Goal: Task Accomplishment & Management: Manage account settings

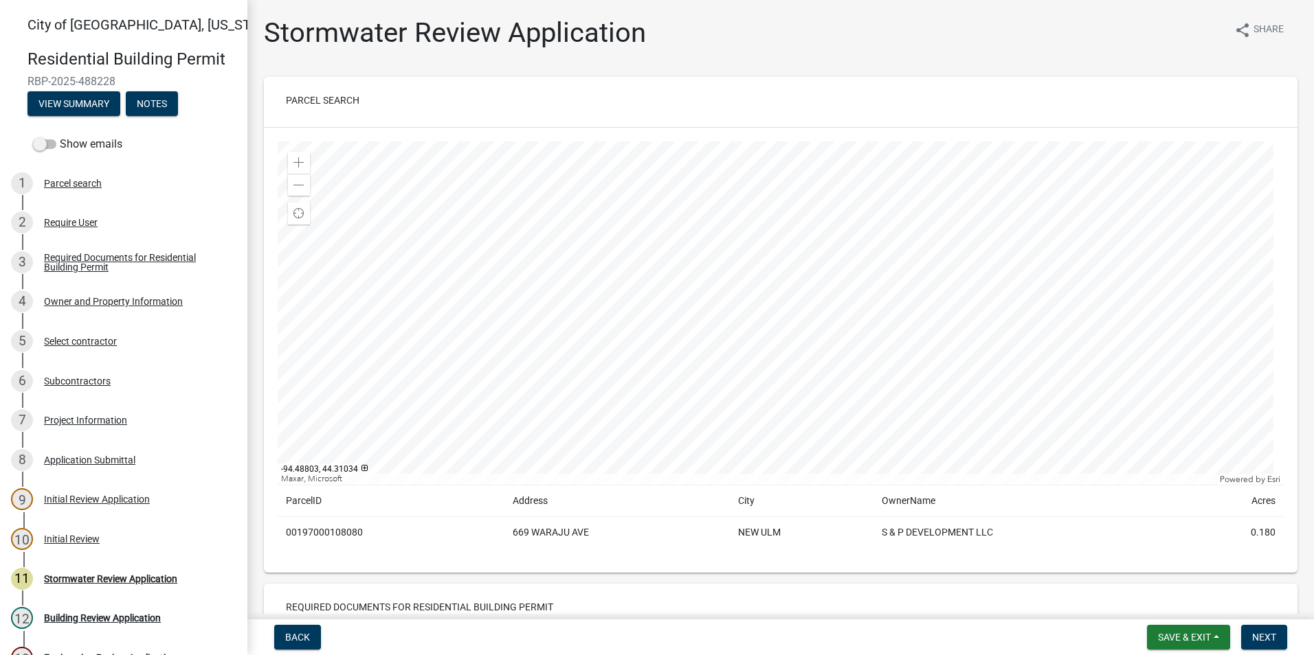
scroll to position [69, 0]
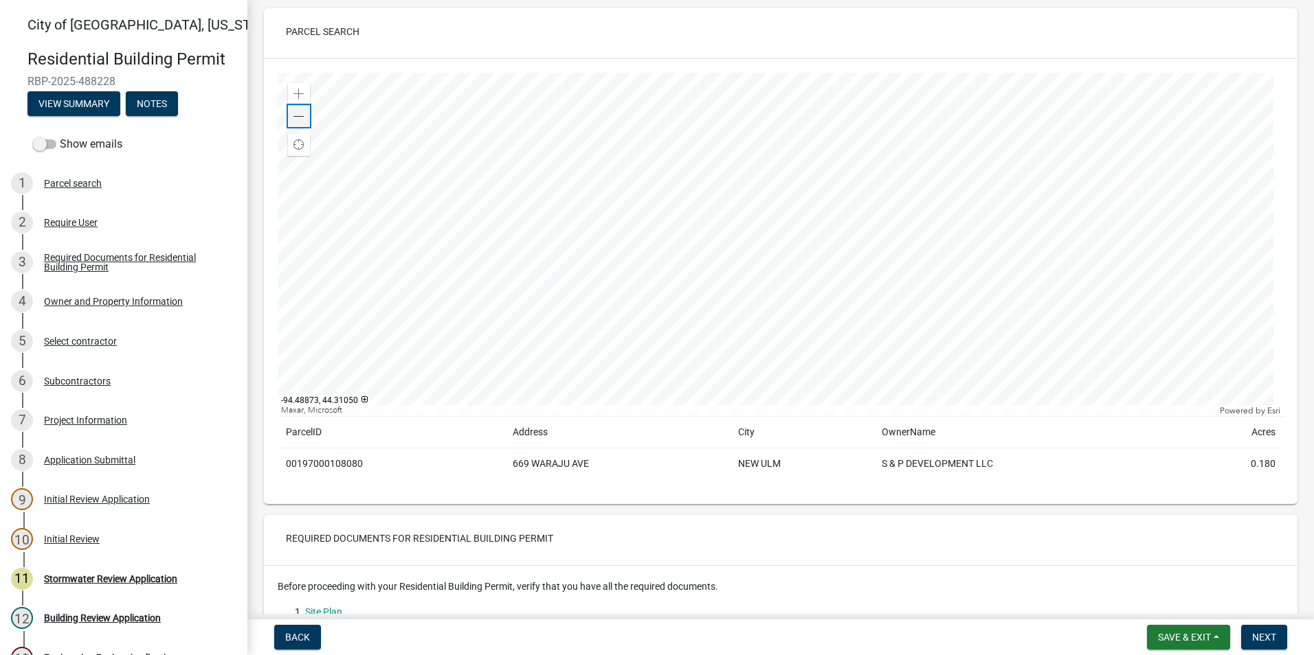
click at [291, 115] on div "Zoom out" at bounding box center [299, 116] width 22 height 22
click at [294, 90] on span at bounding box center [298, 94] width 11 height 11
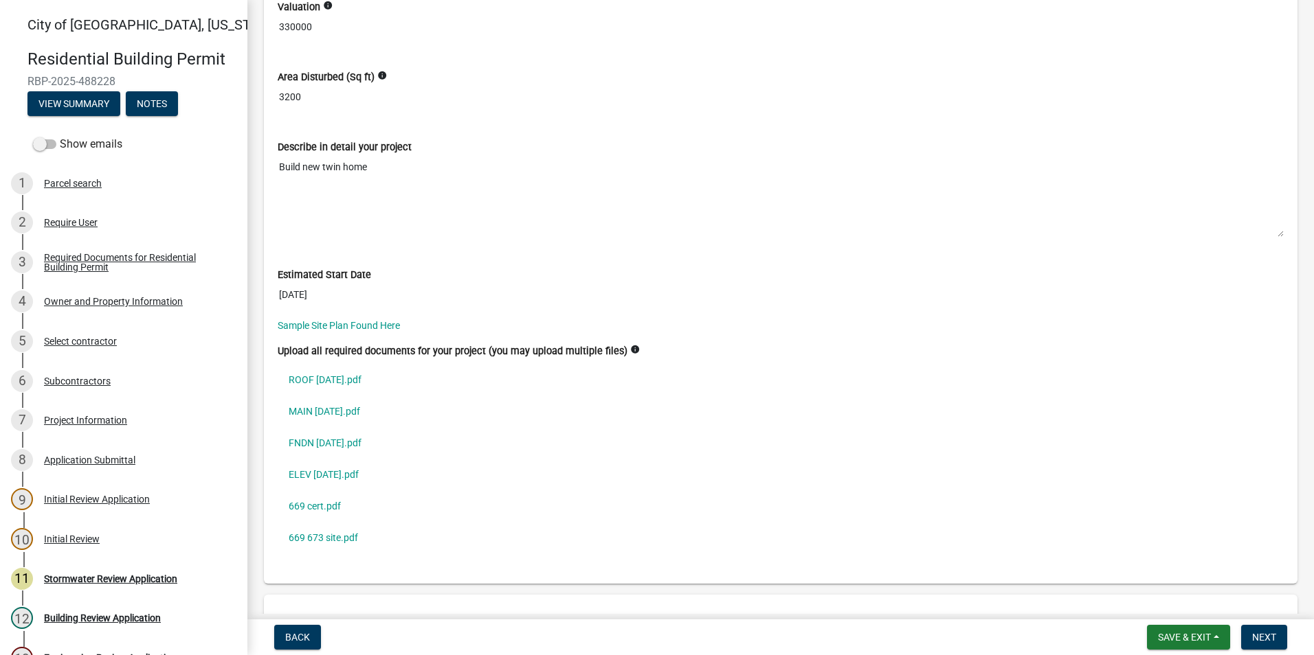
scroll to position [3435, 0]
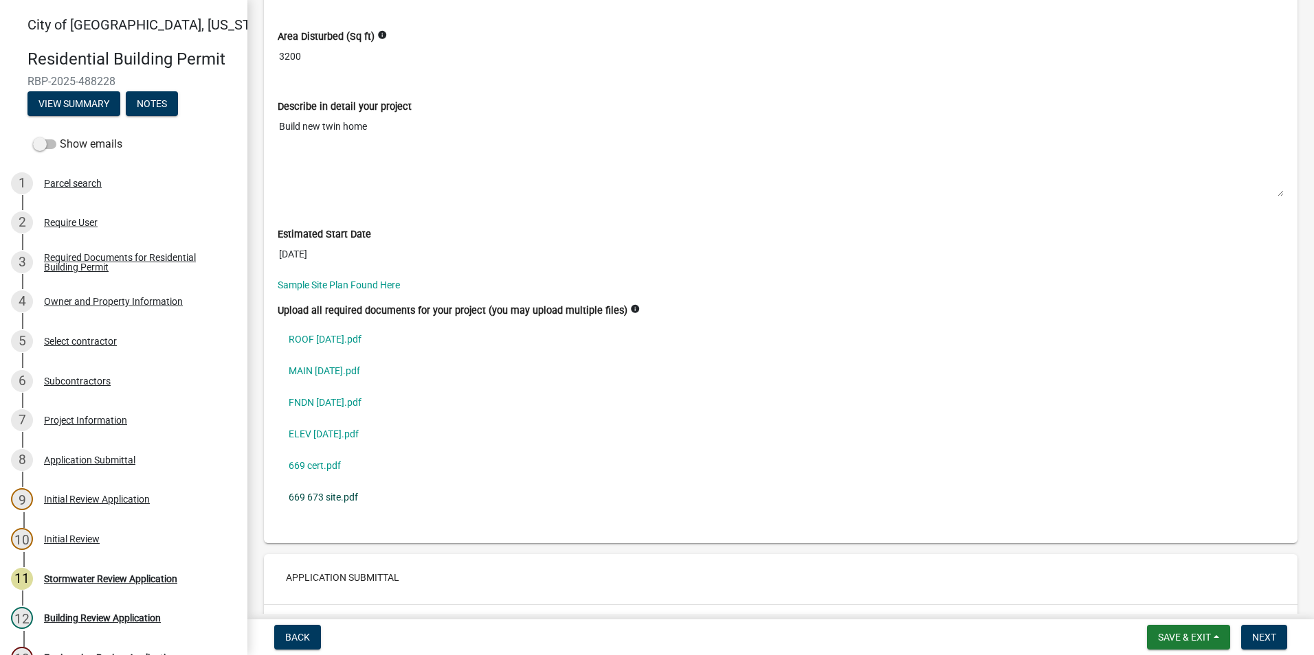
click at [341, 499] on link "669 673 site.pdf" at bounding box center [781, 498] width 1006 height 32
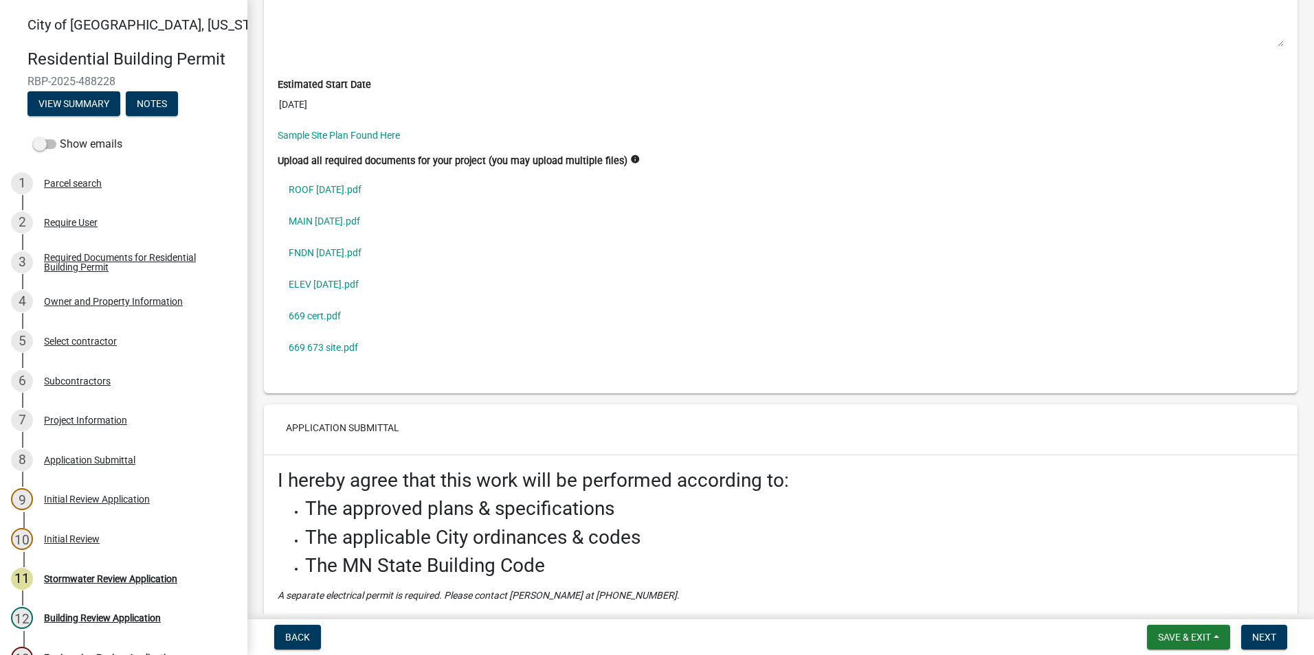
scroll to position [4150, 0]
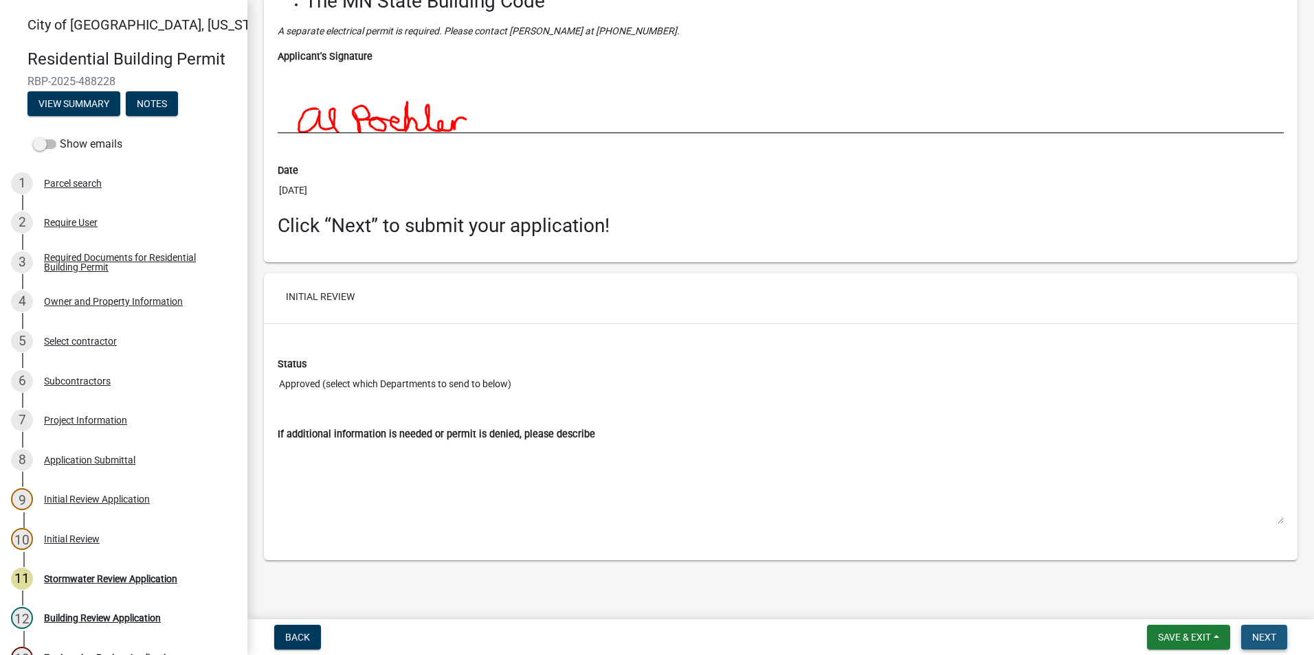
click at [1272, 641] on span "Next" at bounding box center [1264, 637] width 24 height 11
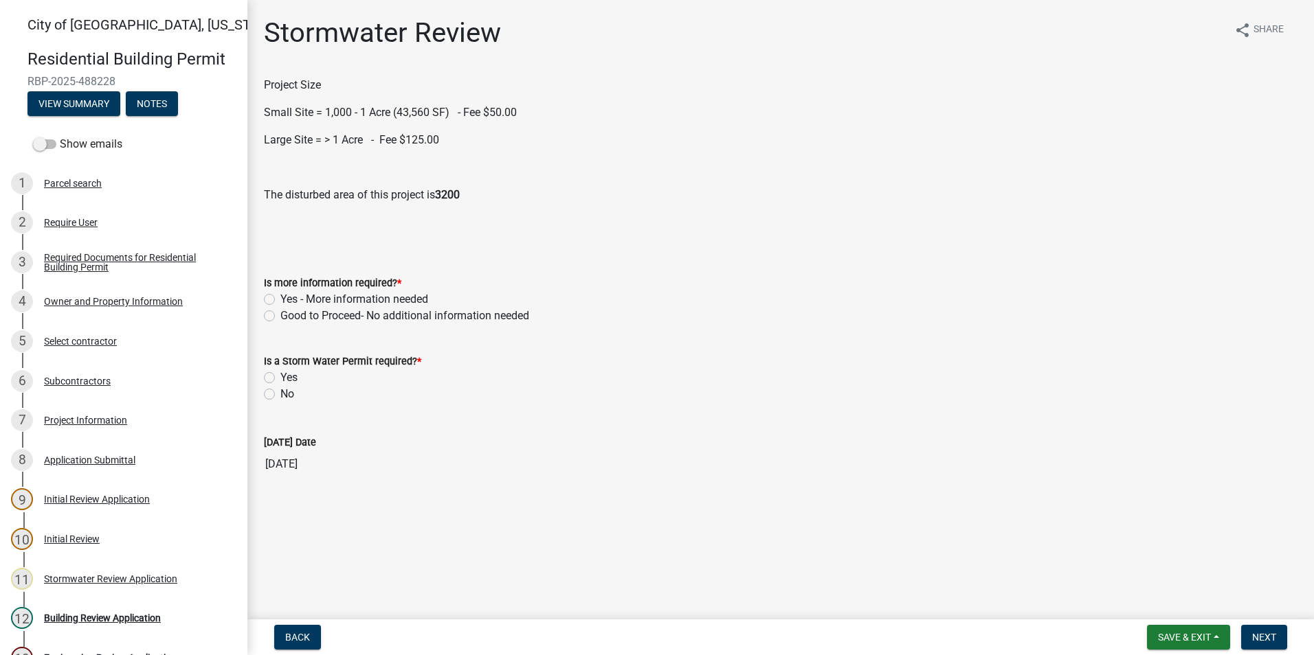
click at [280, 302] on label "Yes - More information needed" at bounding box center [354, 299] width 148 height 16
click at [280, 300] on input "Yes - More information needed" at bounding box center [284, 295] width 9 height 9
radio input "true"
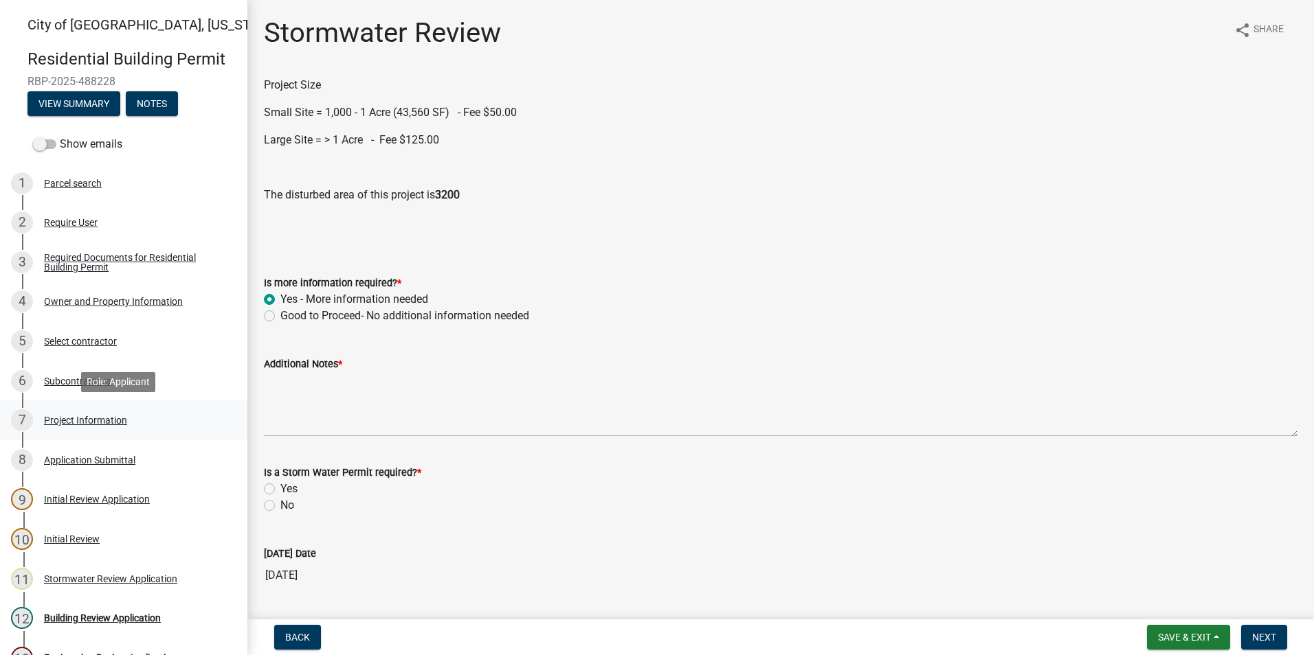
click at [115, 416] on div "Project Information" at bounding box center [85, 421] width 83 height 10
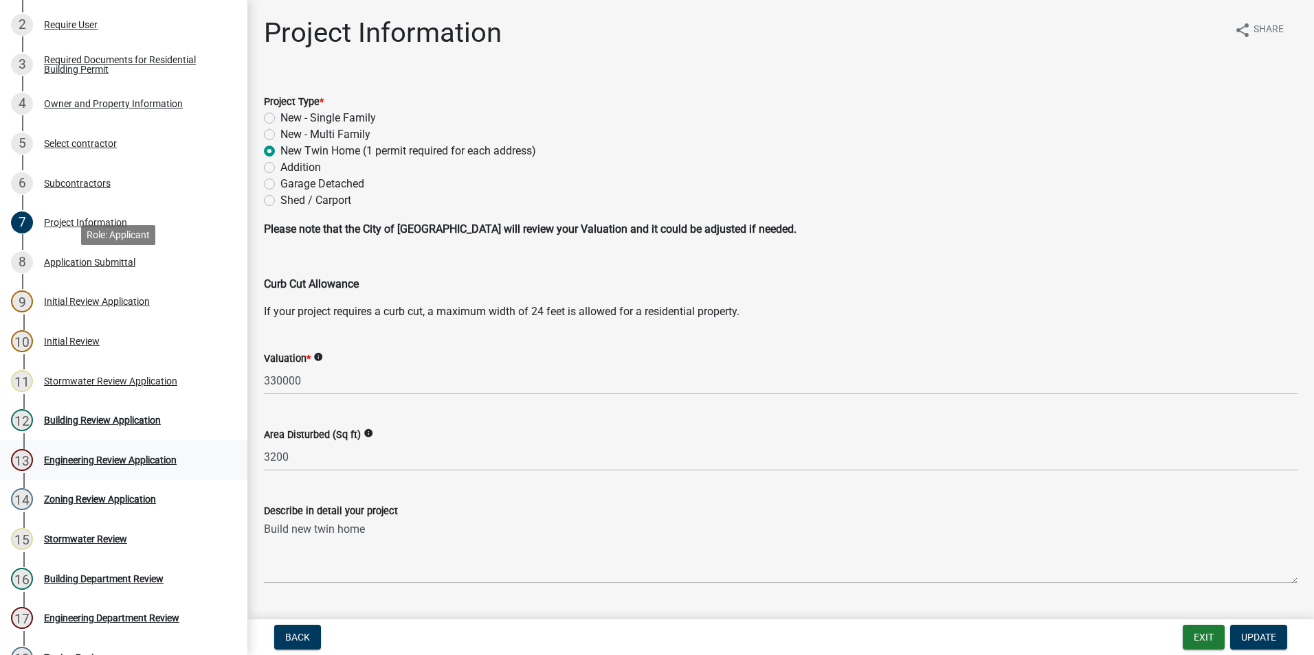
scroll to position [206, 0]
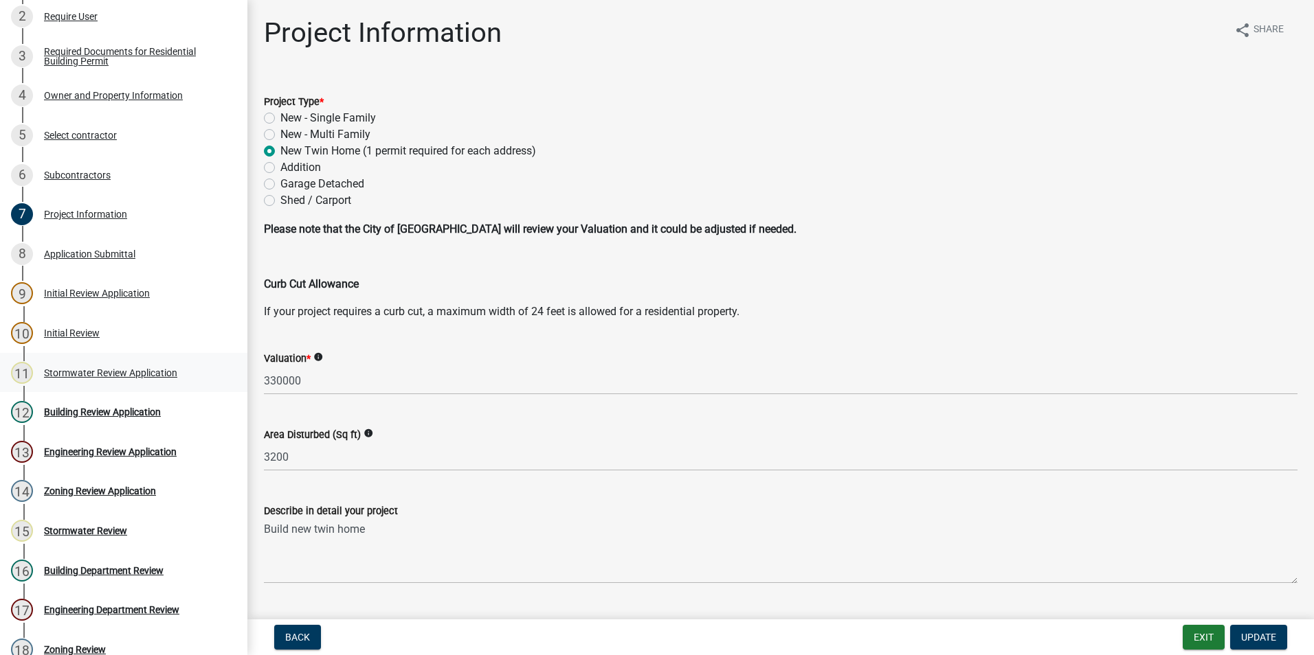
click at [110, 375] on div "Stormwater Review Application" at bounding box center [110, 373] width 133 height 10
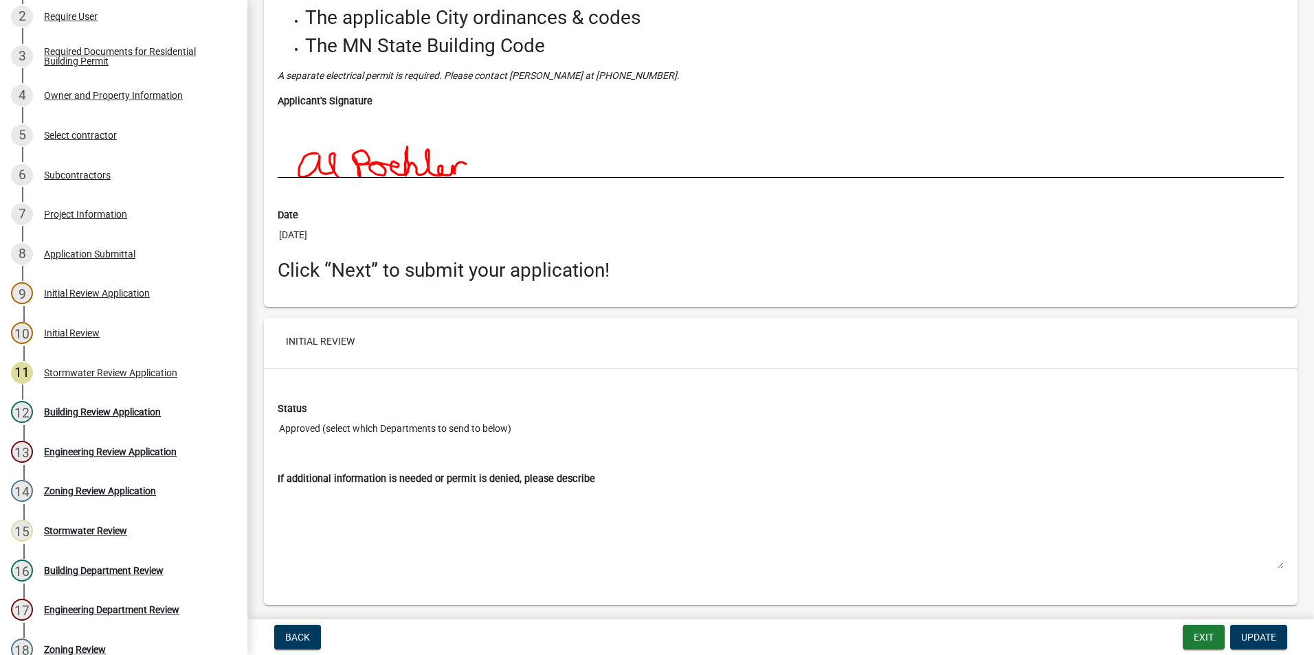
scroll to position [4150, 0]
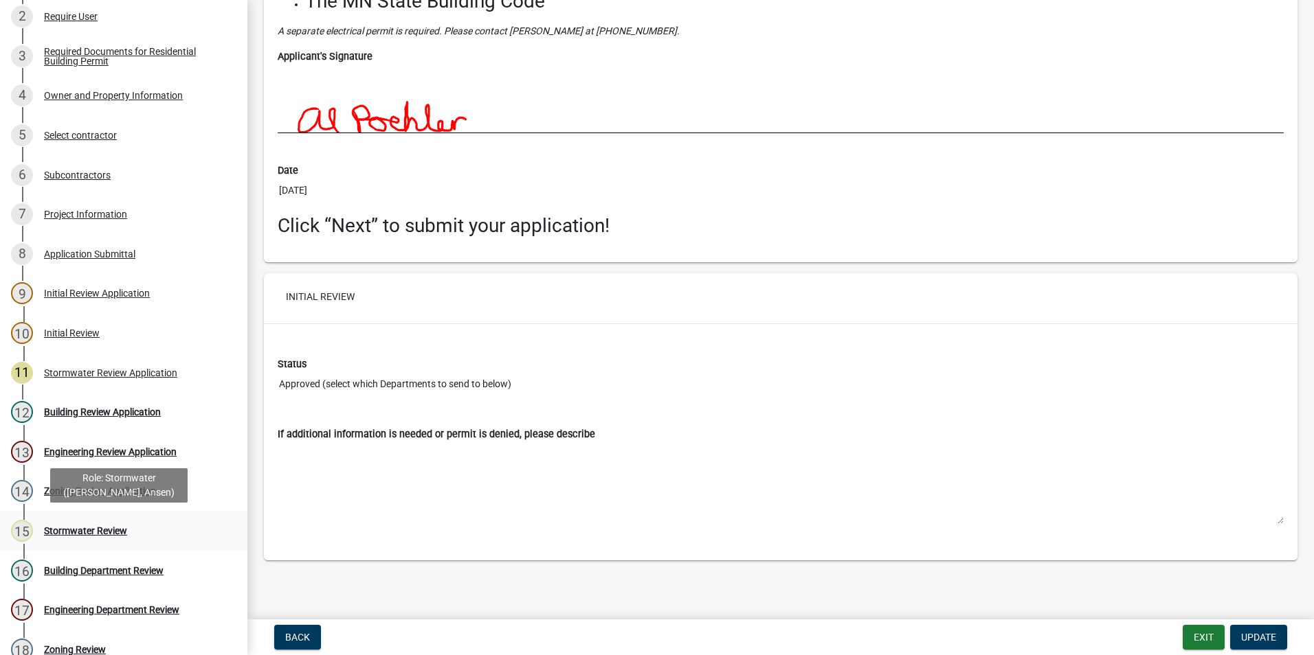
click at [104, 532] on div "Stormwater Review" at bounding box center [85, 531] width 83 height 10
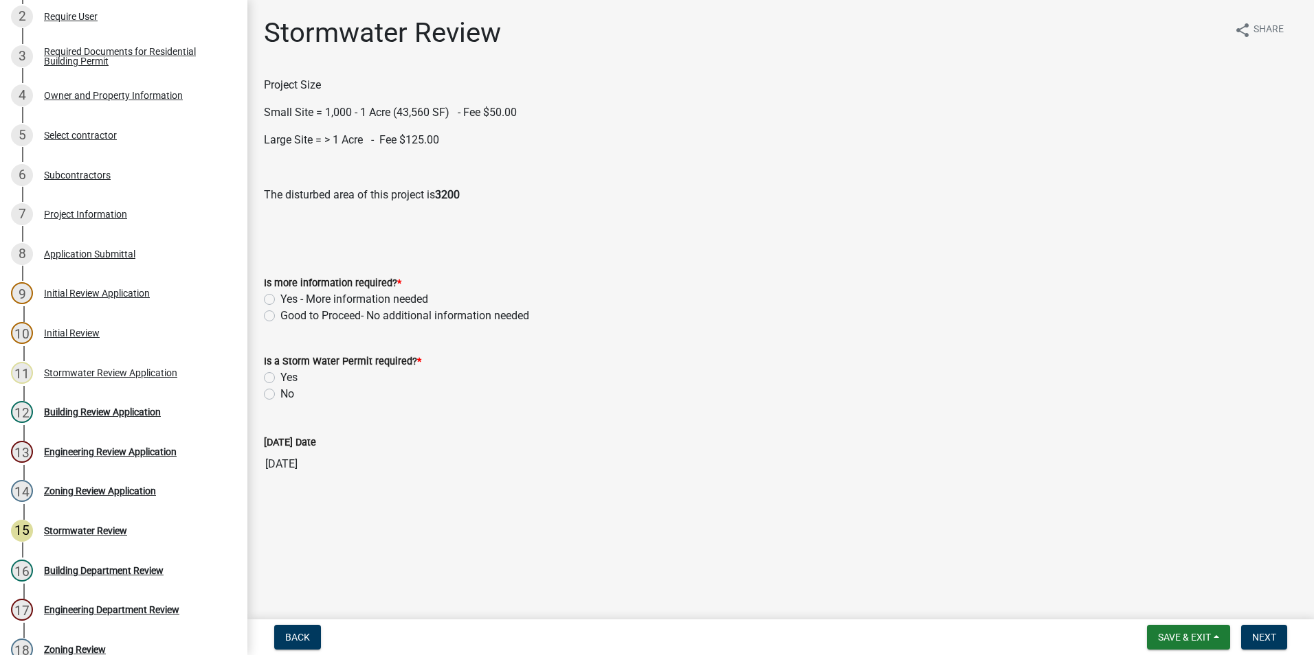
click at [280, 317] on label "Good to Proceed- No additional information needed" at bounding box center [404, 316] width 249 height 16
click at [280, 317] on input "Good to Proceed- No additional information needed" at bounding box center [284, 312] width 9 height 9
radio input "true"
click at [280, 375] on label "Yes" at bounding box center [288, 378] width 17 height 16
click at [280, 375] on input "Yes" at bounding box center [284, 374] width 9 height 9
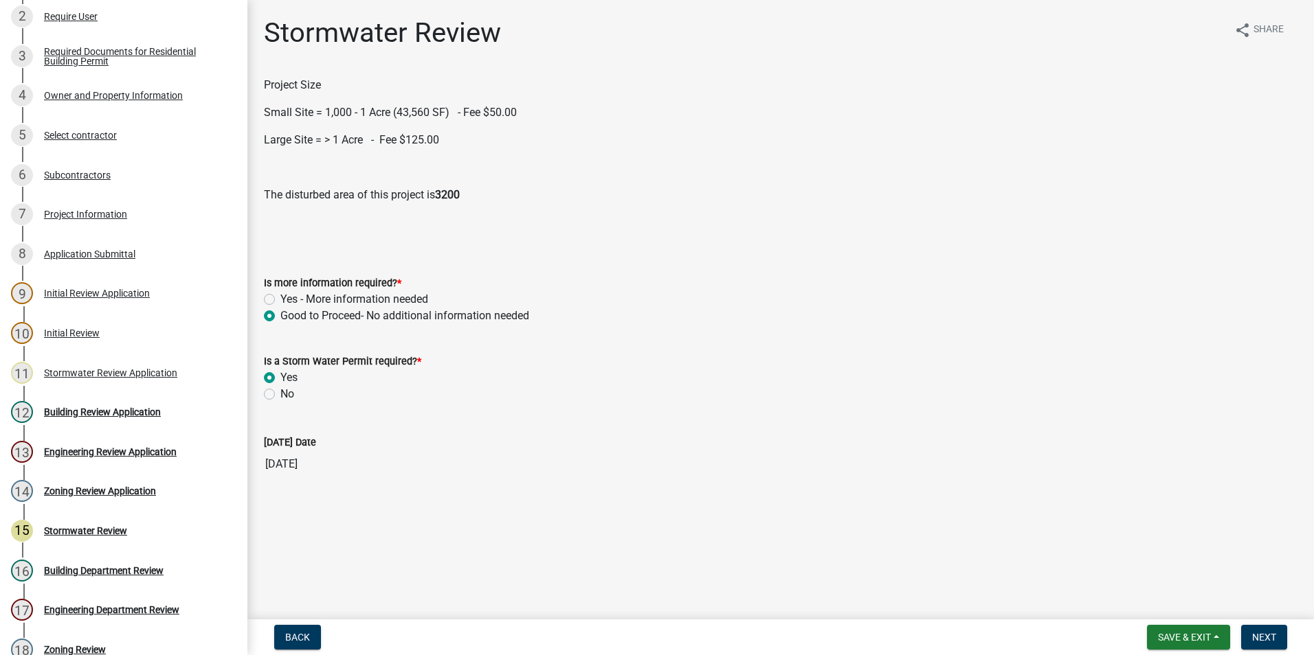
radio input "true"
click at [280, 458] on label "Small Site" at bounding box center [304, 456] width 49 height 16
click at [280, 457] on input "Small Site" at bounding box center [284, 452] width 9 height 9
radio input "true"
click at [1261, 636] on span "Next" at bounding box center [1264, 637] width 24 height 11
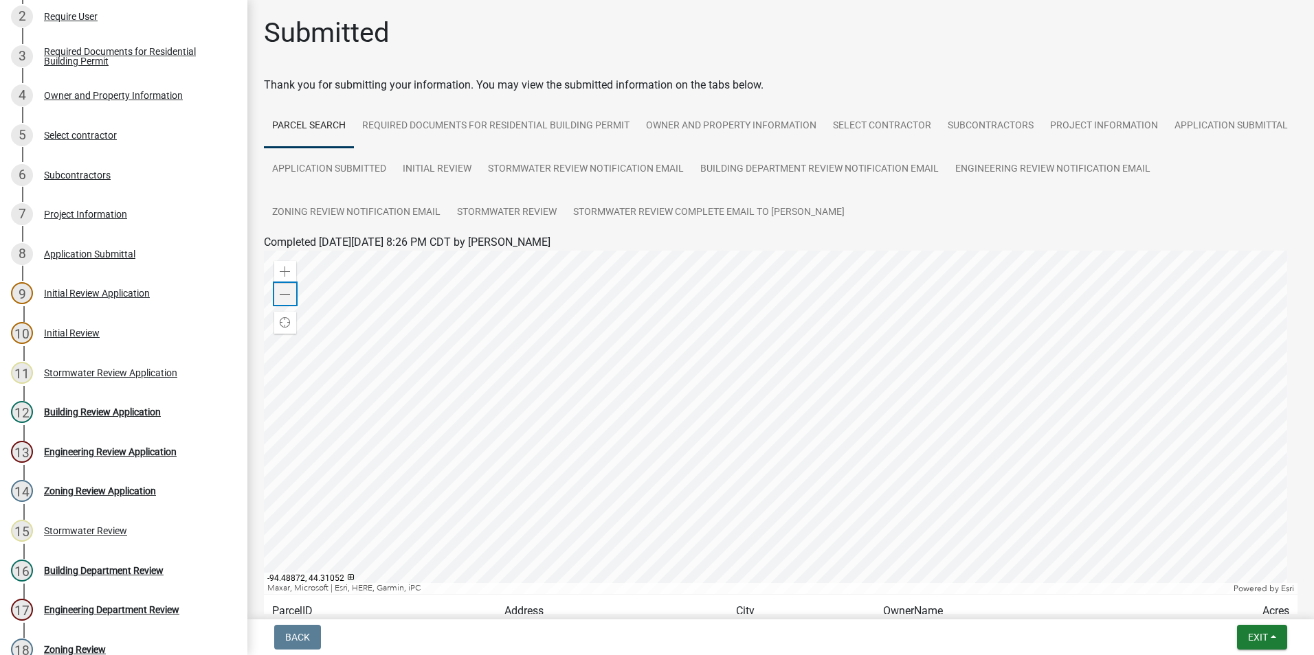
click at [284, 294] on span at bounding box center [285, 294] width 11 height 11
click at [1259, 643] on span "Exit" at bounding box center [1258, 637] width 20 height 11
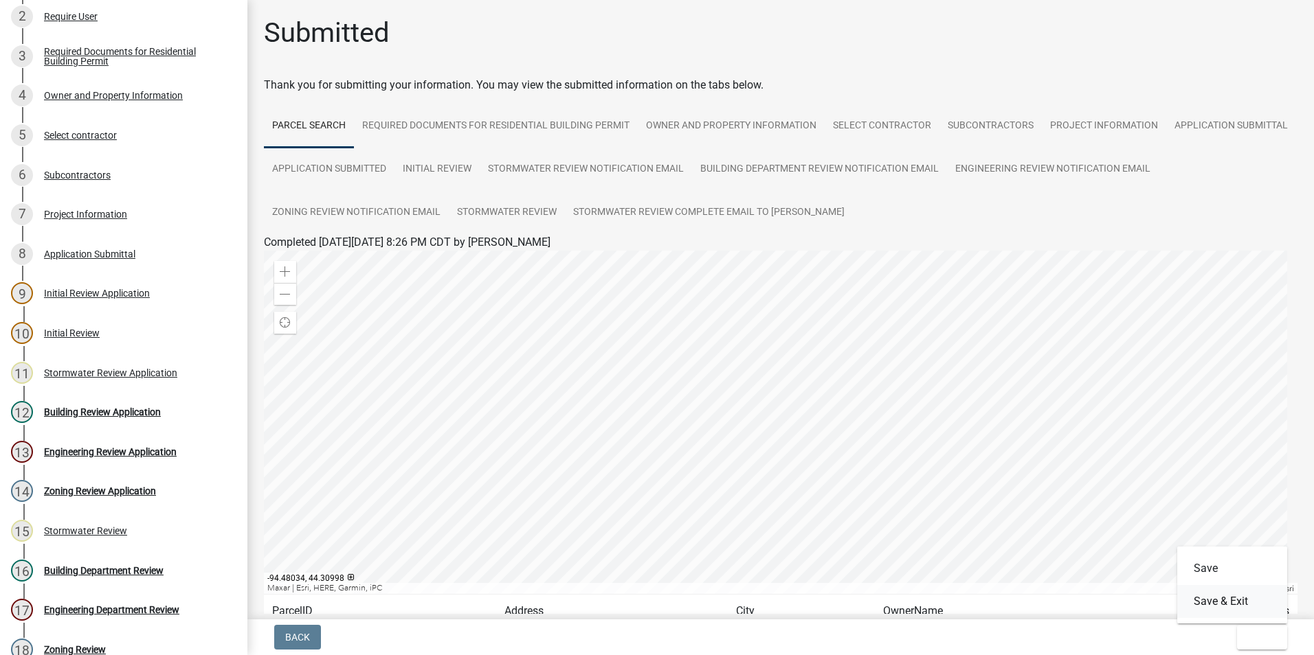
click at [1223, 603] on button "Save & Exit" at bounding box center [1232, 601] width 110 height 33
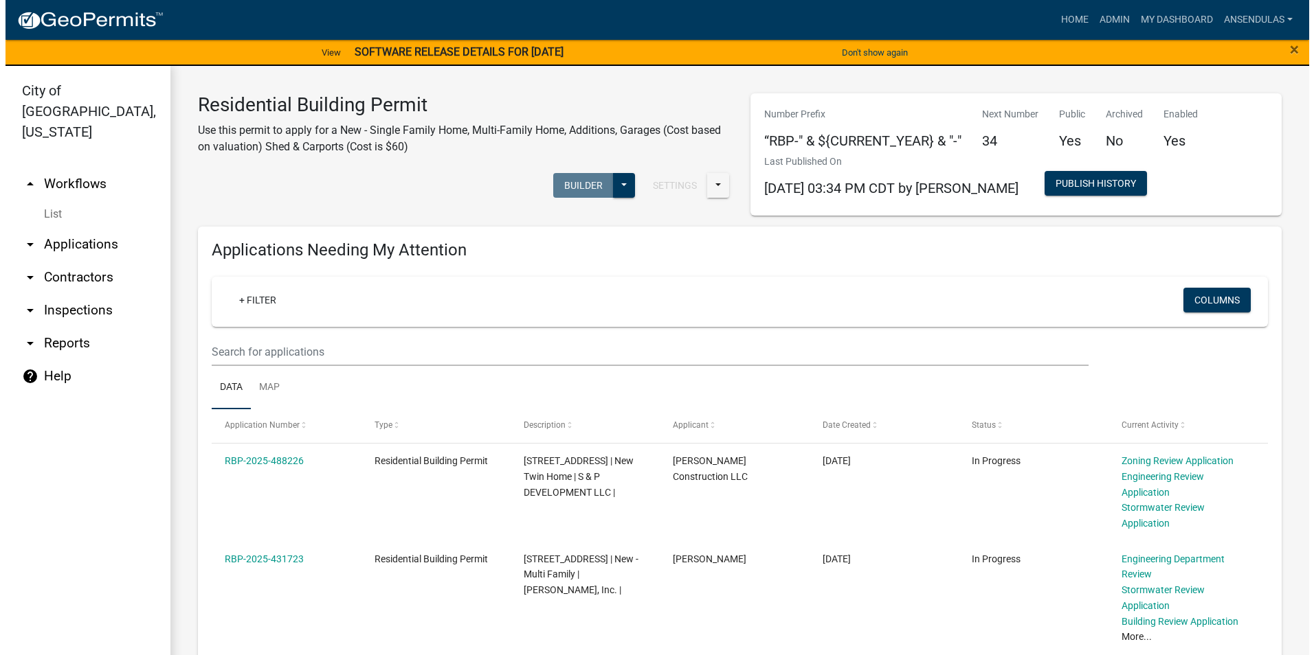
scroll to position [69, 0]
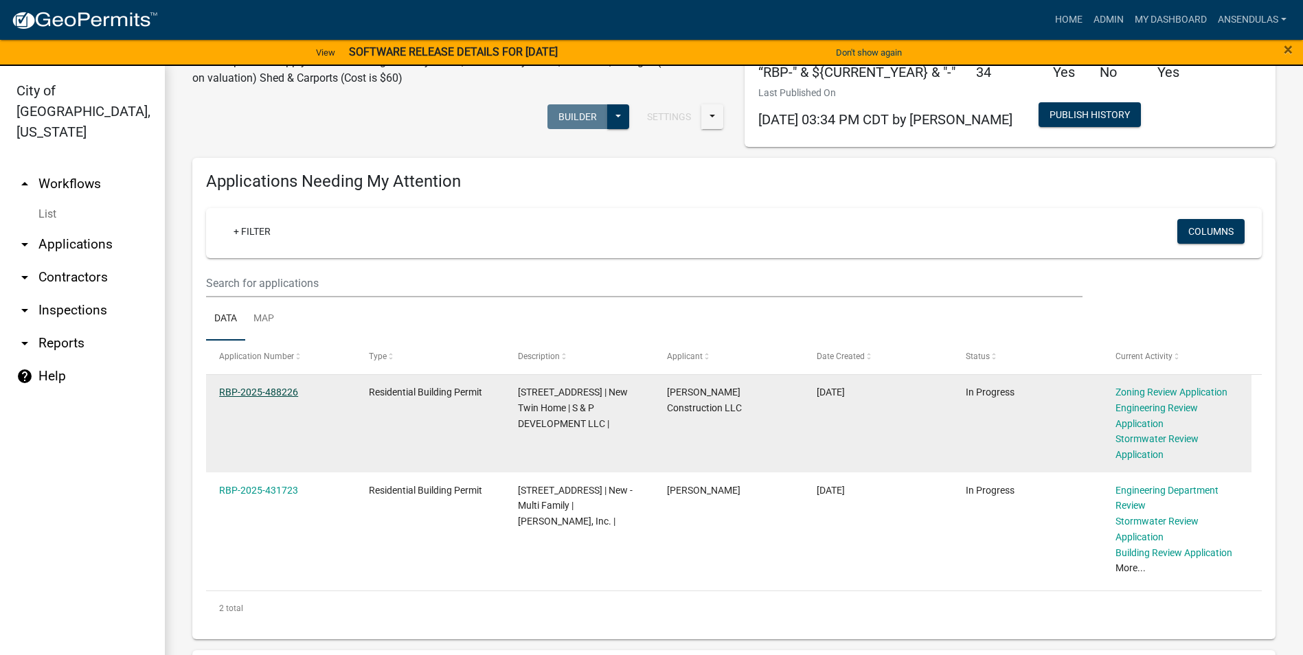
click at [273, 389] on link "RBP-2025-488226" at bounding box center [258, 392] width 79 height 11
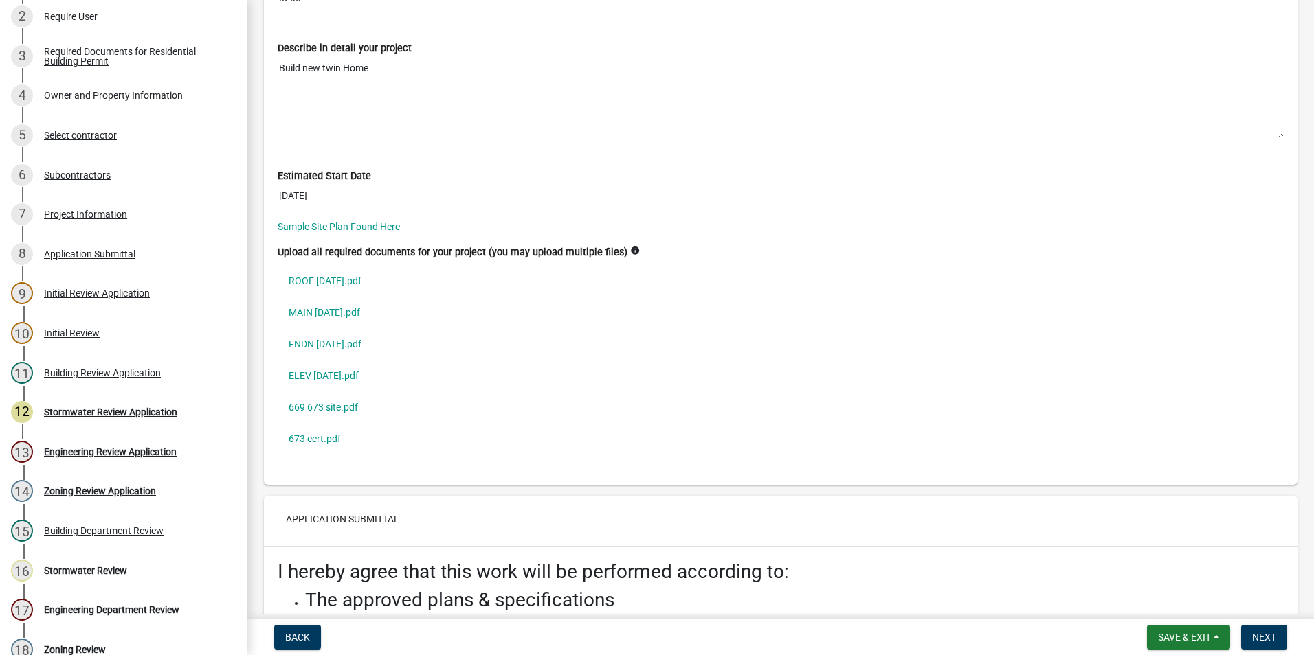
scroll to position [3463, 0]
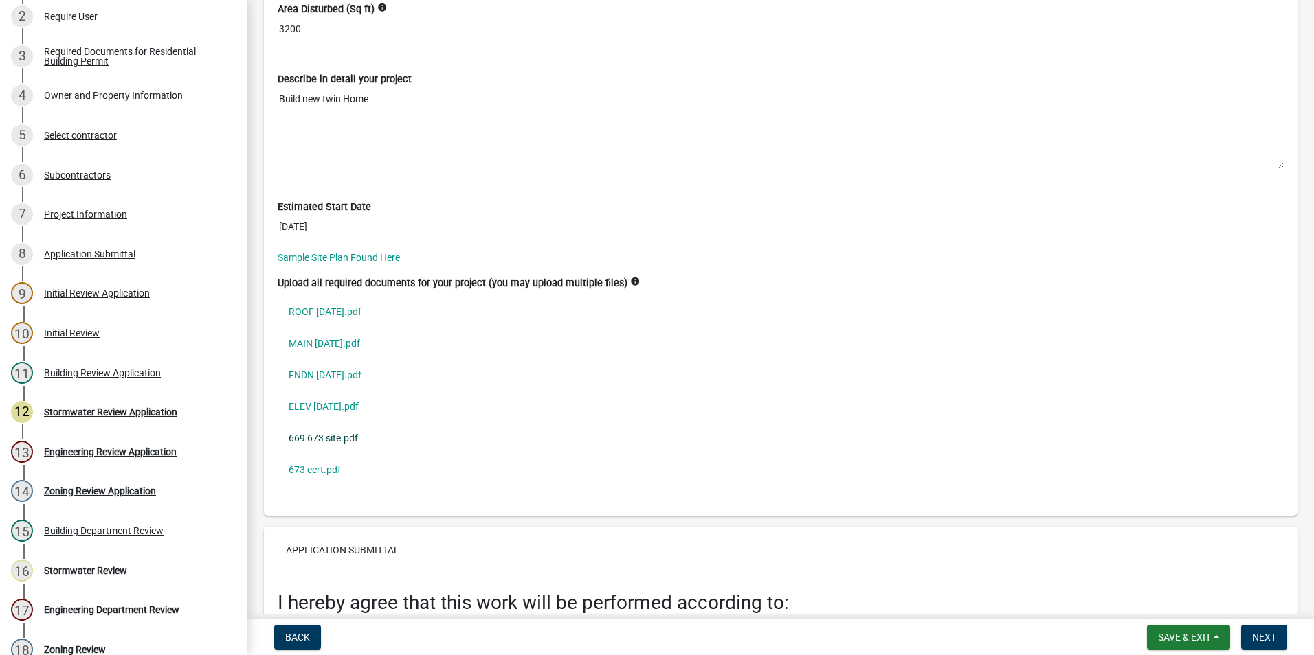
click at [335, 438] on link "669 673 site.pdf" at bounding box center [781, 439] width 1006 height 32
click at [1262, 632] on span "Next" at bounding box center [1264, 637] width 24 height 11
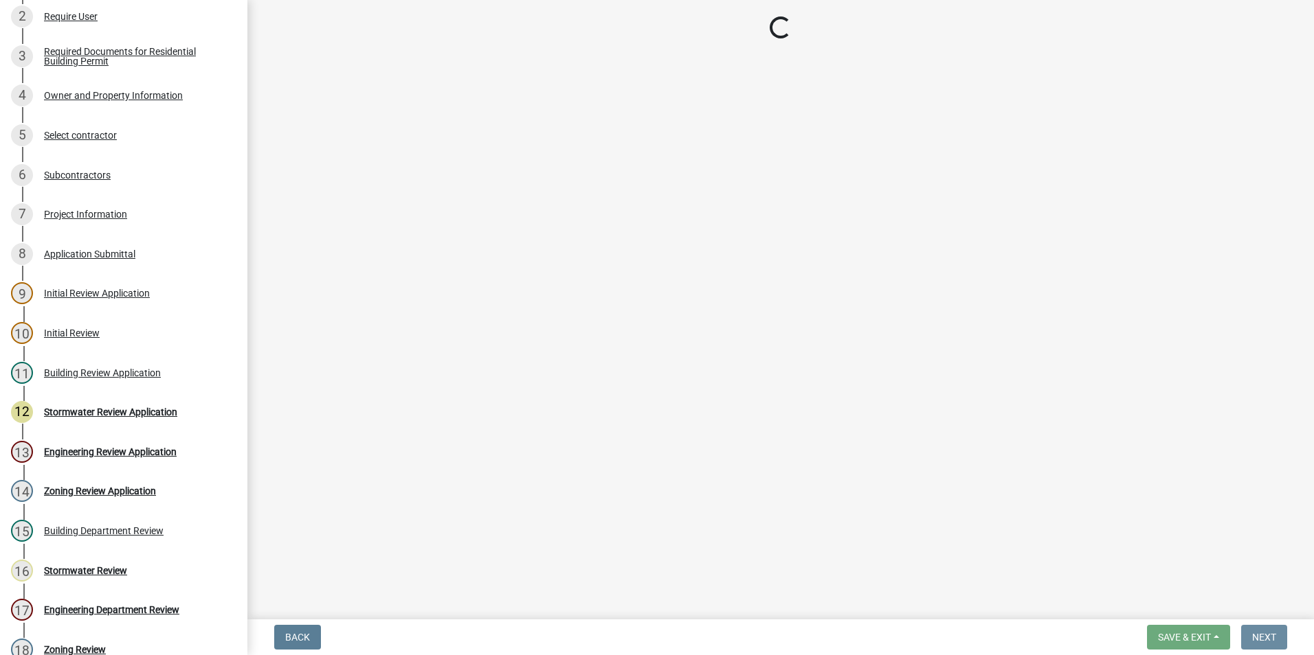
scroll to position [0, 0]
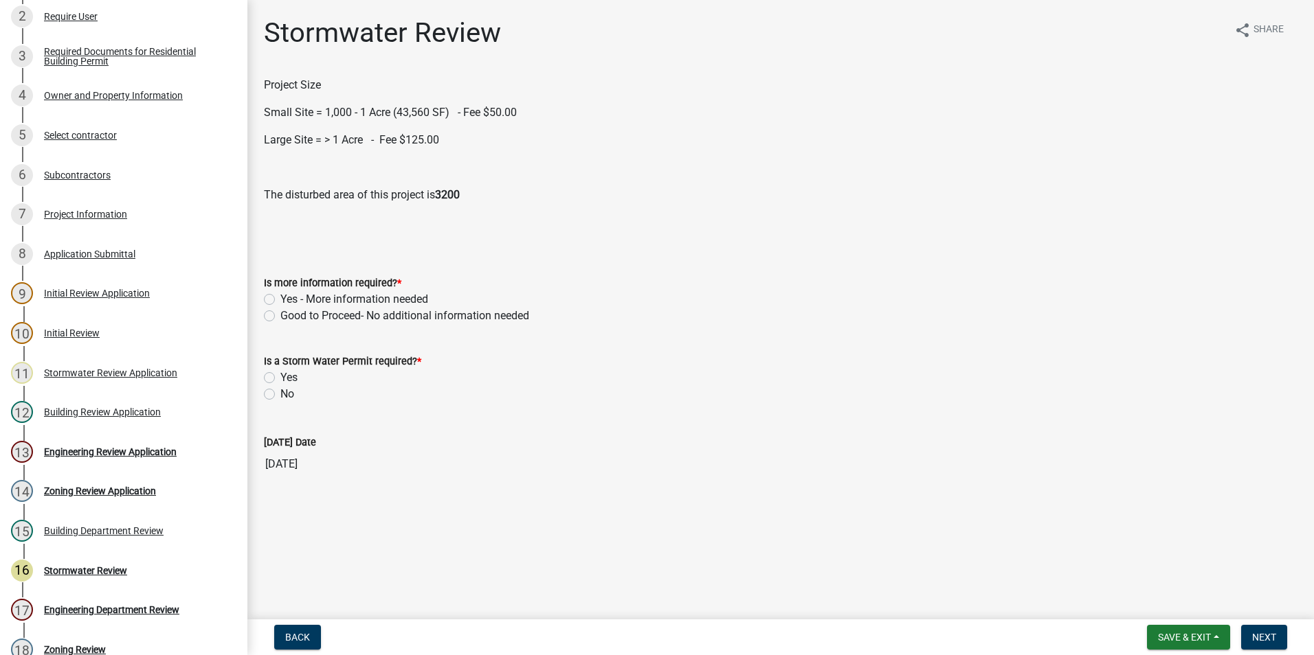
click at [280, 311] on label "Good to Proceed- No additional information needed" at bounding box center [404, 316] width 249 height 16
click at [280, 311] on input "Good to Proceed- No additional information needed" at bounding box center [284, 312] width 9 height 9
radio input "true"
click at [280, 396] on label "No" at bounding box center [287, 394] width 14 height 16
click at [280, 395] on input "No" at bounding box center [284, 390] width 9 height 9
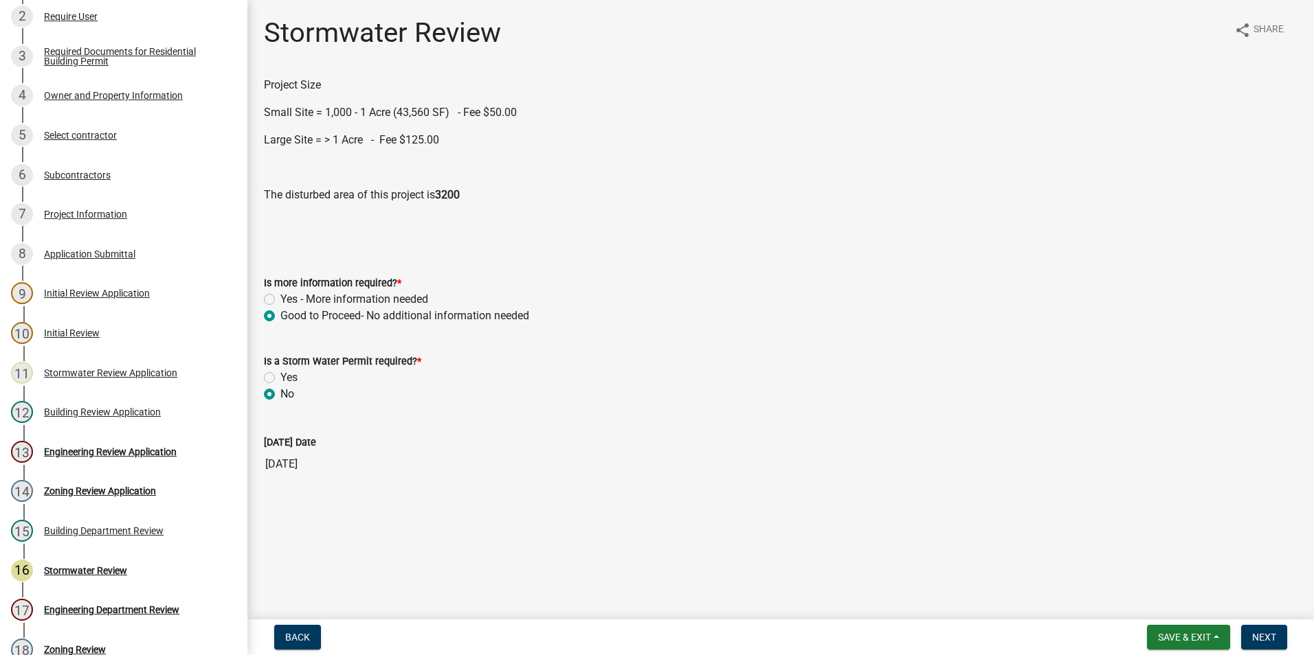
radio input "true"
click at [1276, 635] on span "Next" at bounding box center [1264, 637] width 24 height 11
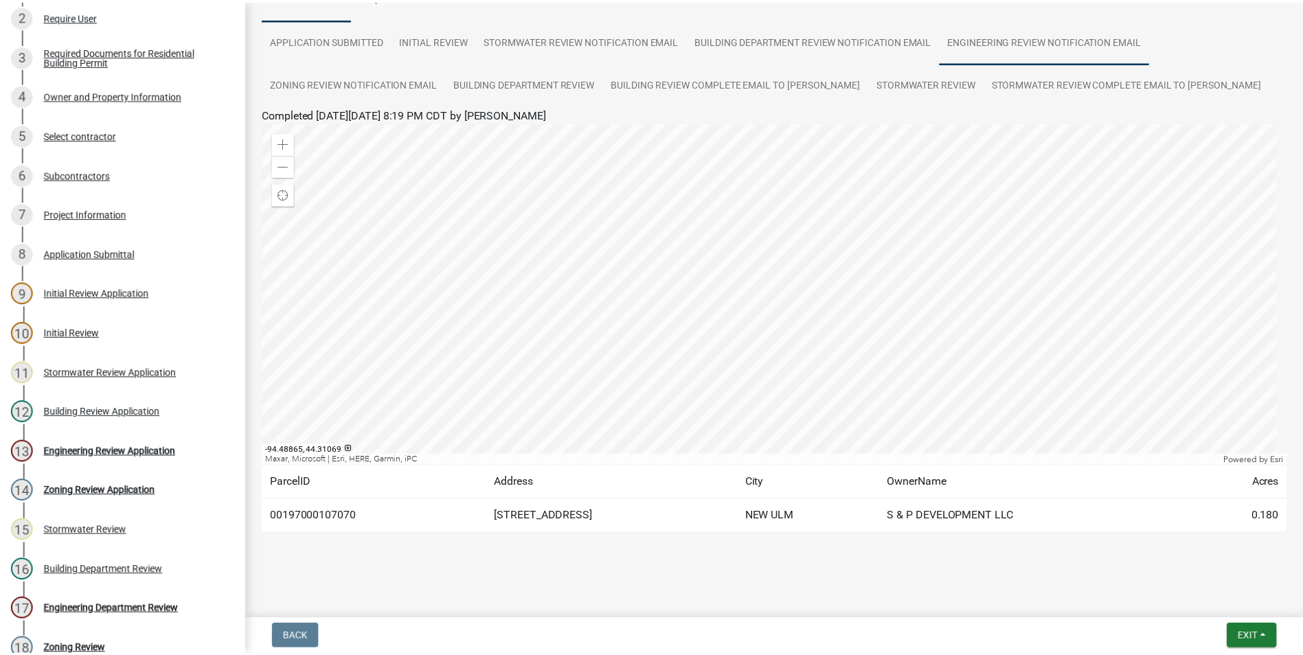
scroll to position [172, 0]
click at [1255, 645] on button "Exit" at bounding box center [1262, 637] width 50 height 25
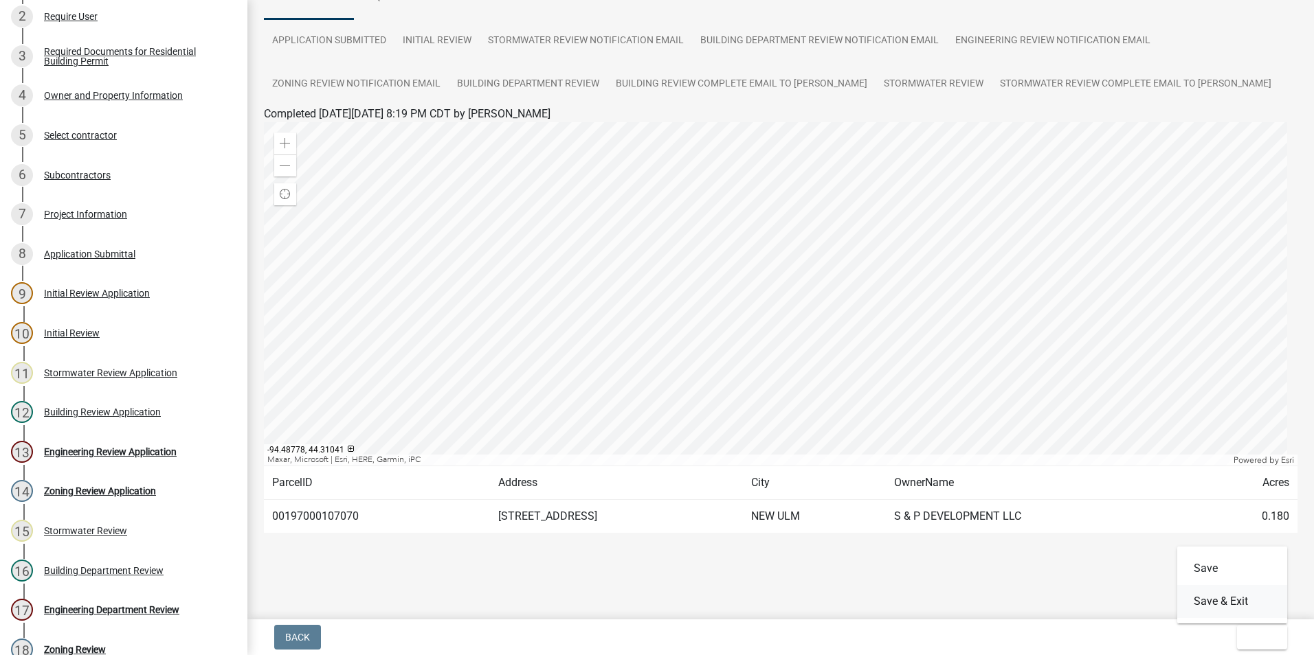
click at [1248, 601] on button "Save & Exit" at bounding box center [1232, 601] width 110 height 33
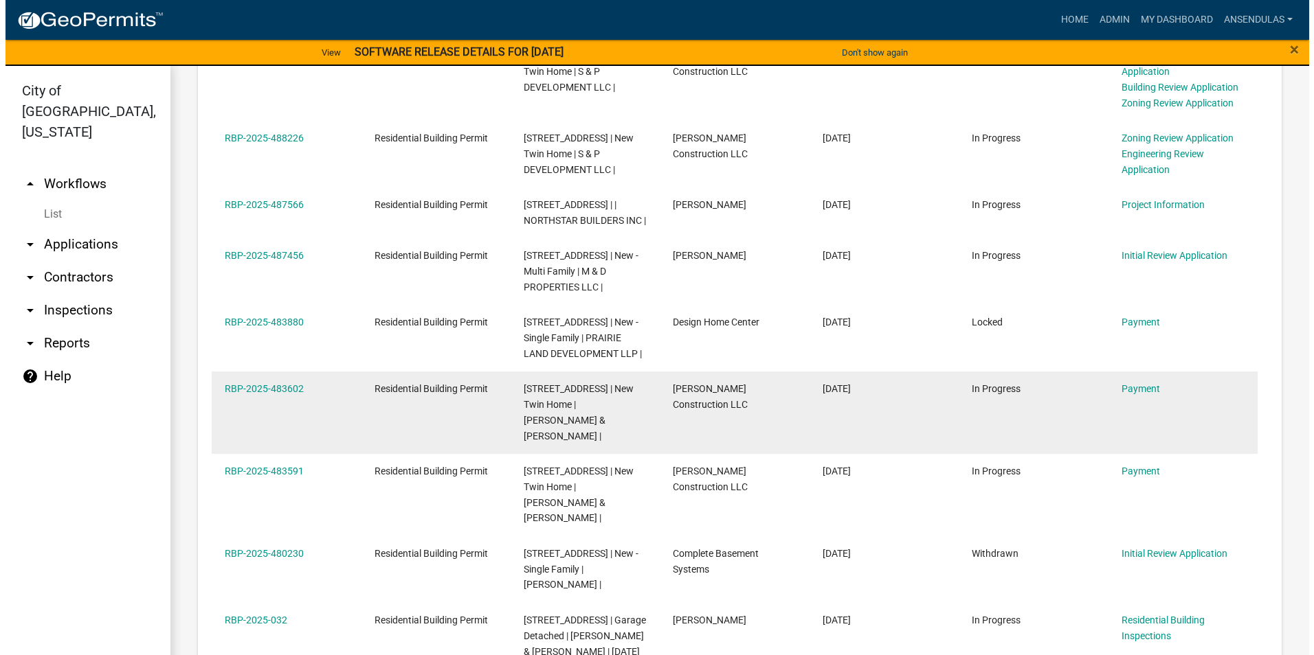
scroll to position [825, 0]
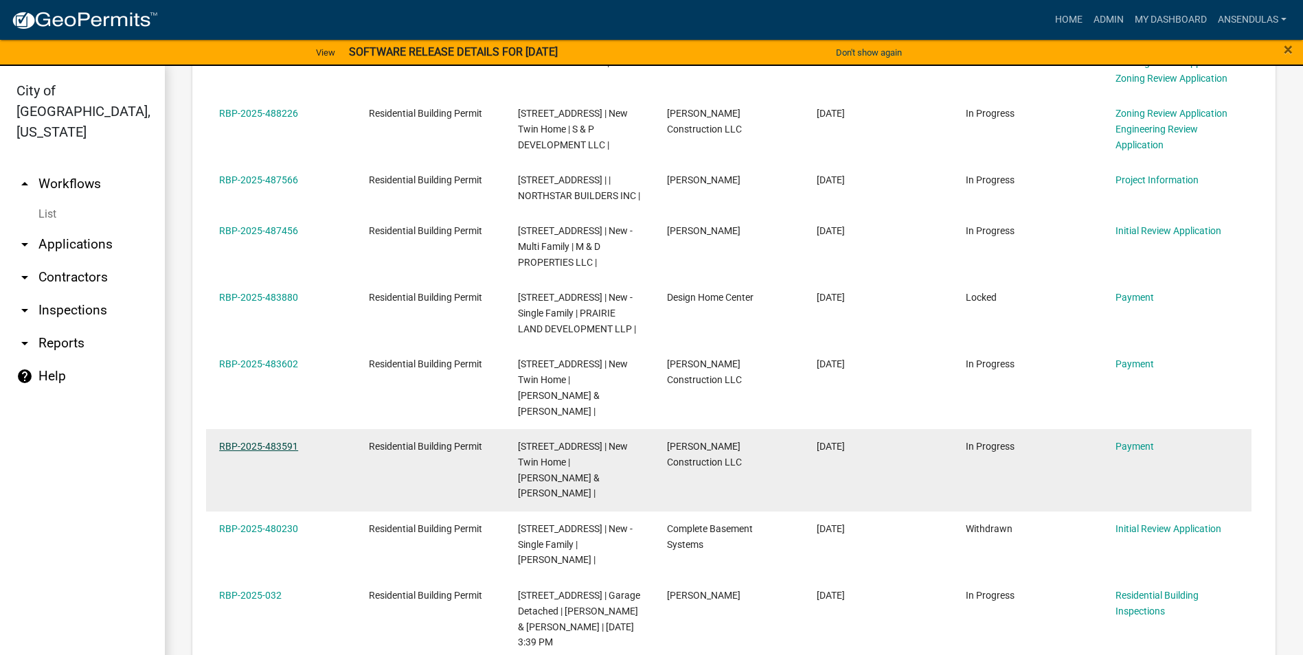
click at [240, 444] on link "RBP-2025-483591" at bounding box center [258, 446] width 79 height 11
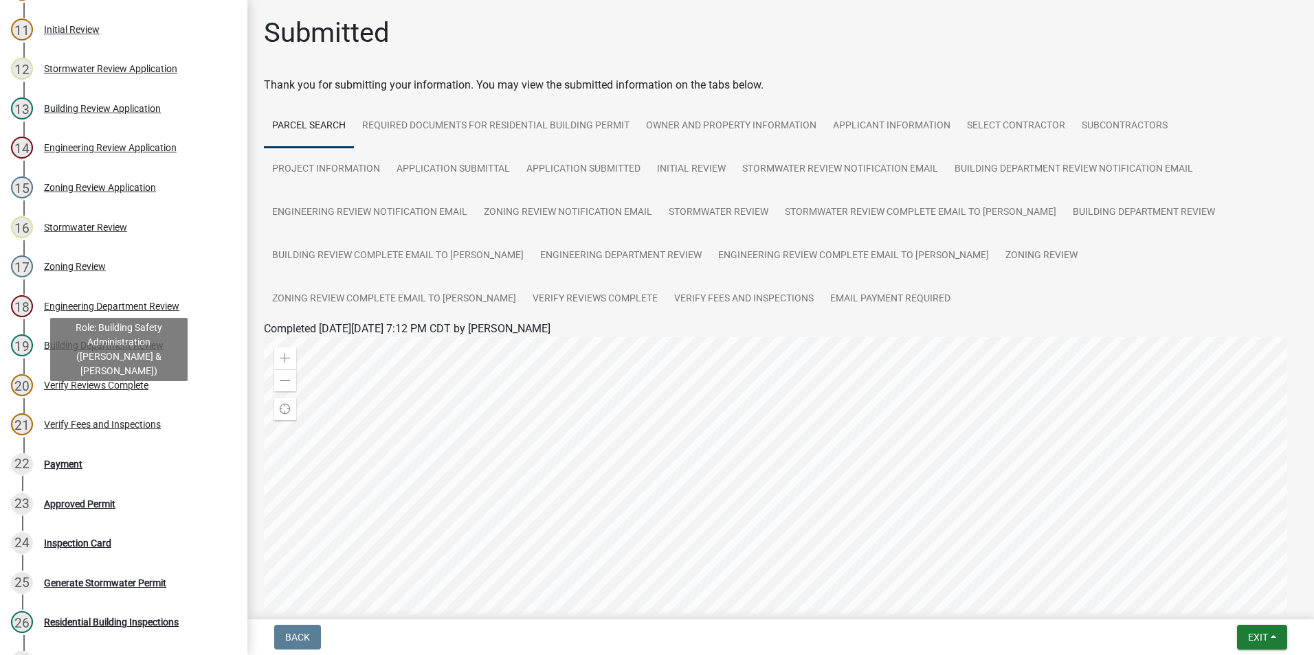
scroll to position [618, 0]
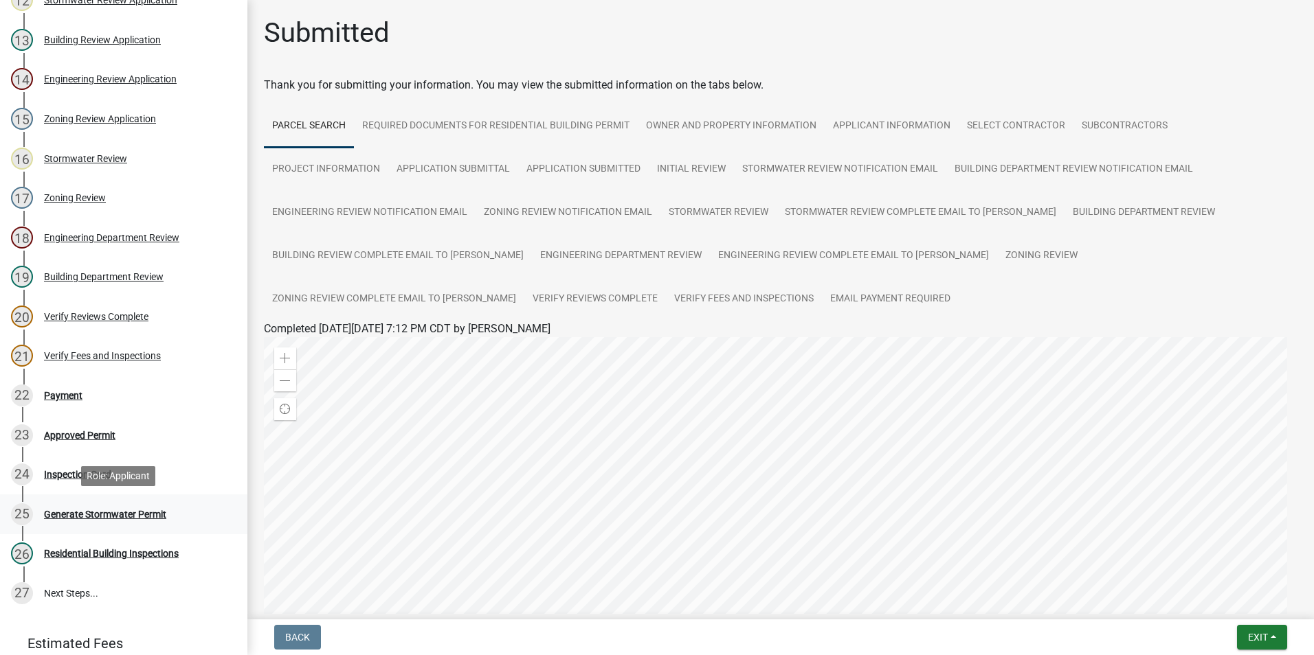
click at [119, 518] on div "Generate Stormwater Permit" at bounding box center [105, 515] width 122 height 10
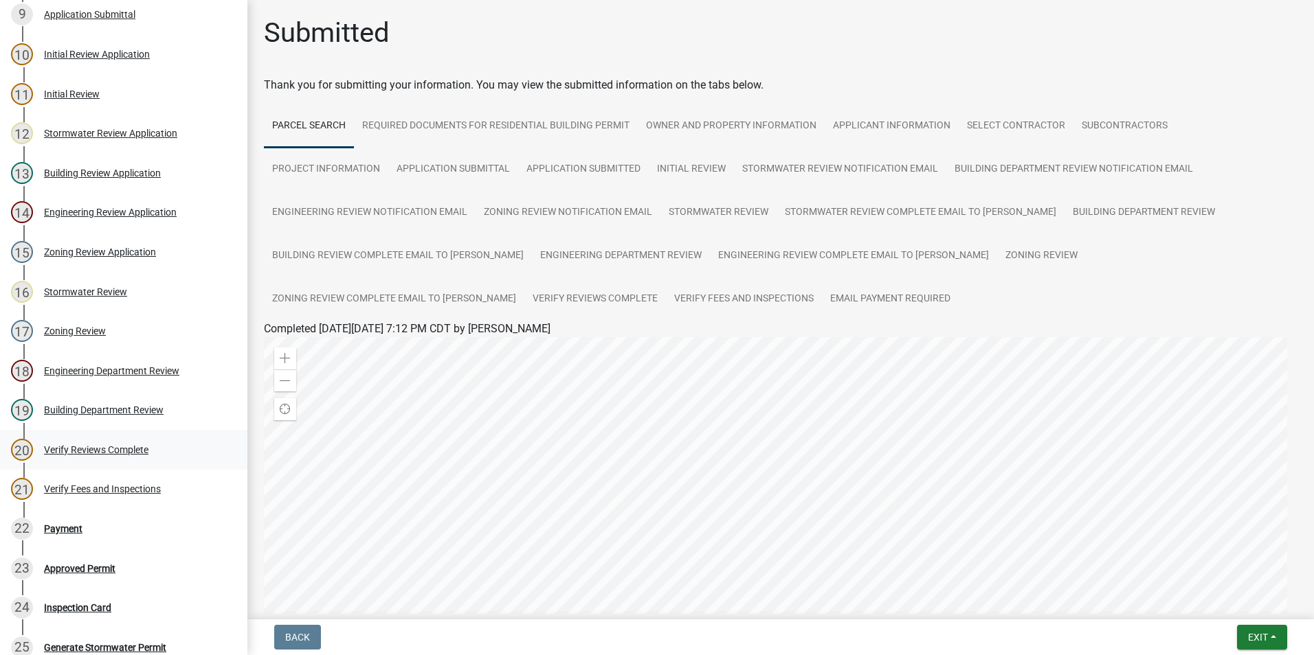
scroll to position [550, 0]
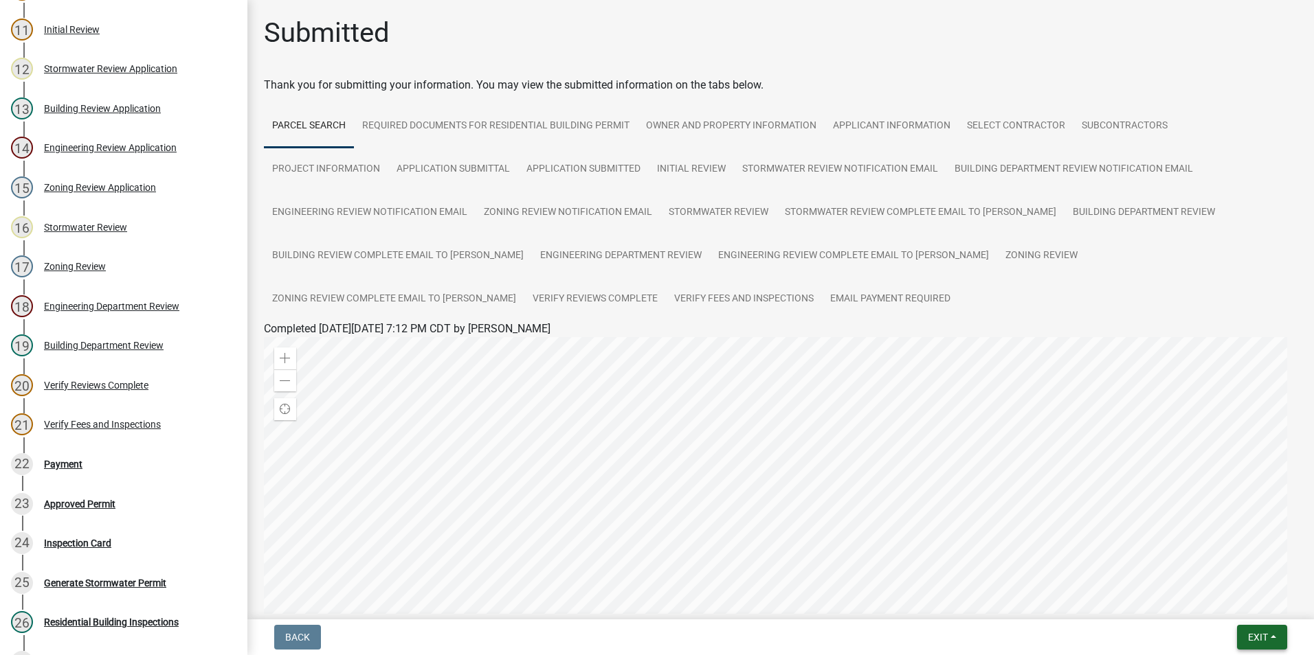
click at [1264, 633] on span "Exit" at bounding box center [1258, 637] width 20 height 11
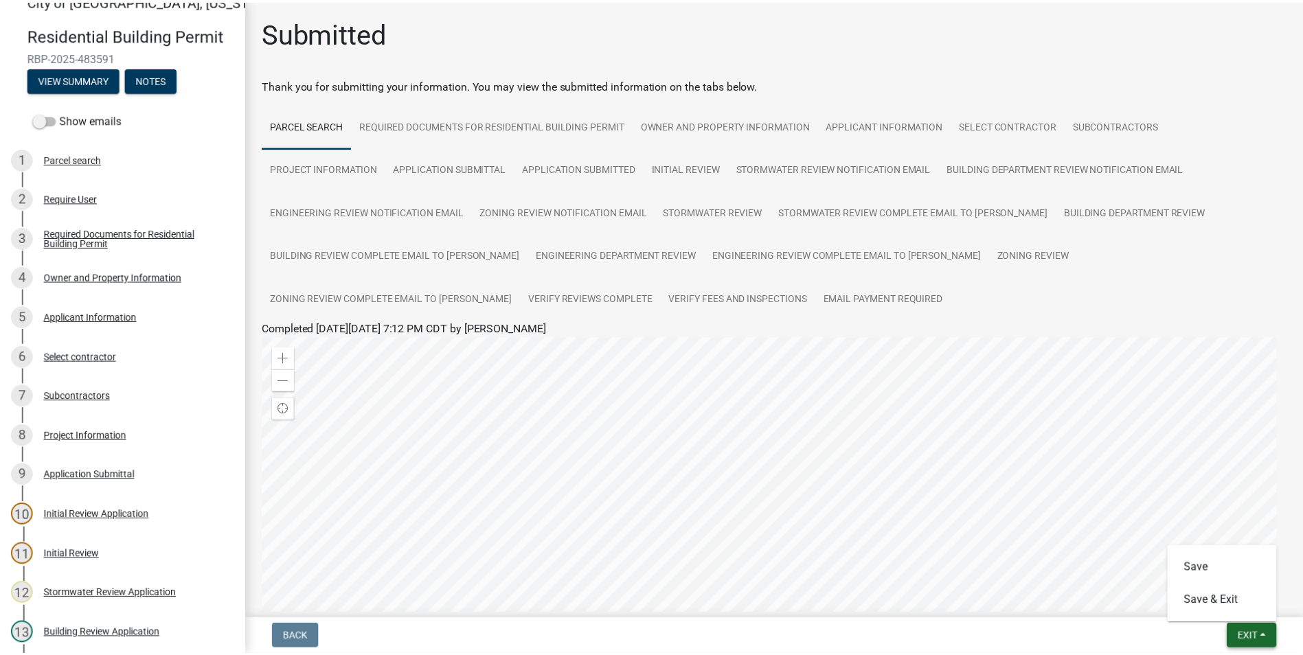
scroll to position [0, 0]
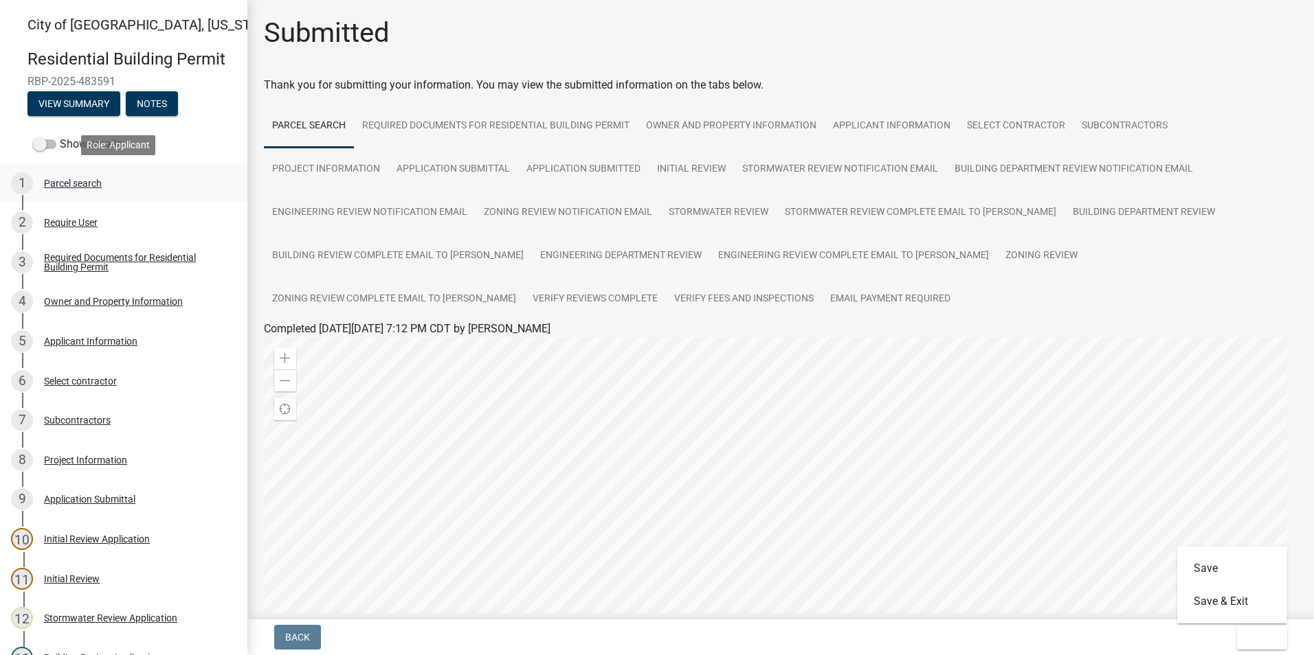
click at [56, 187] on div "Parcel search" at bounding box center [73, 184] width 58 height 10
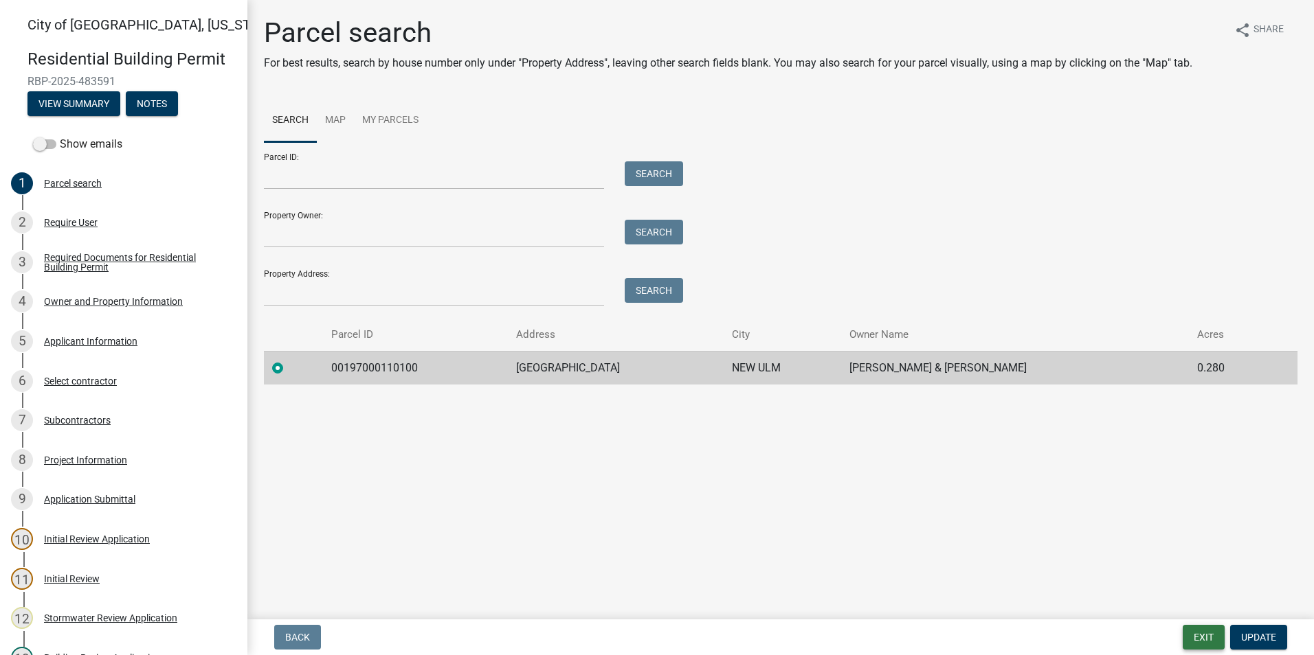
click at [1194, 638] on button "Exit" at bounding box center [1203, 637] width 42 height 25
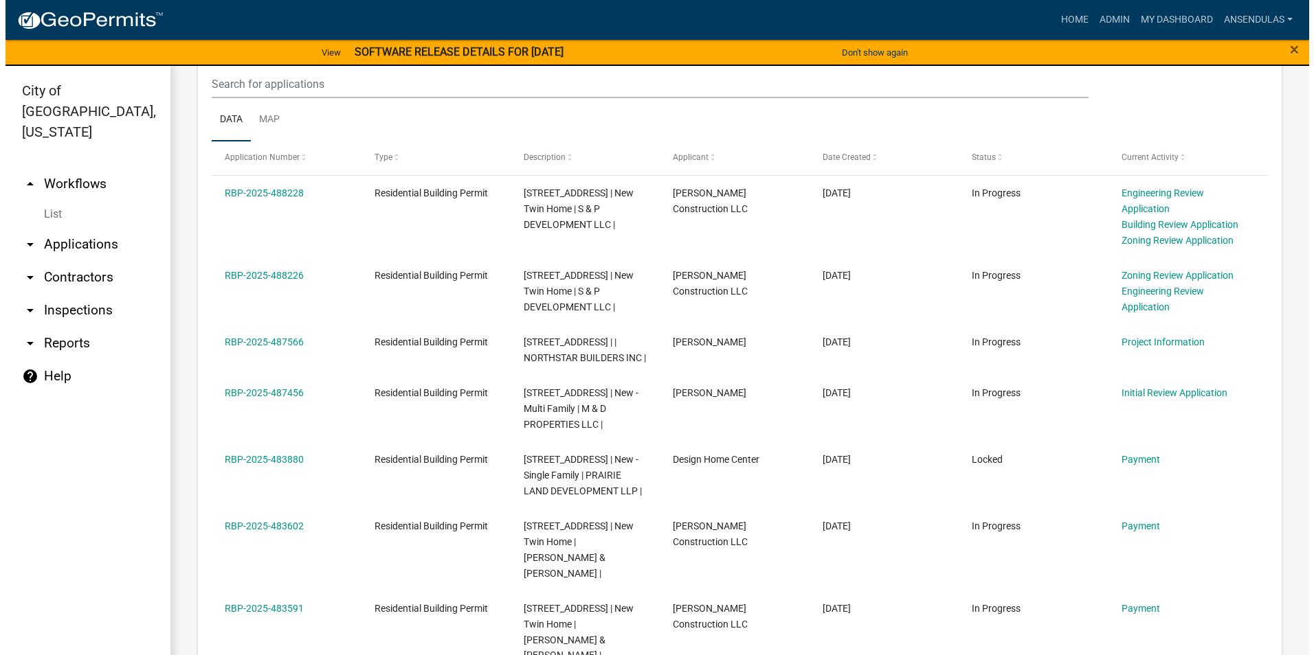
scroll to position [687, 0]
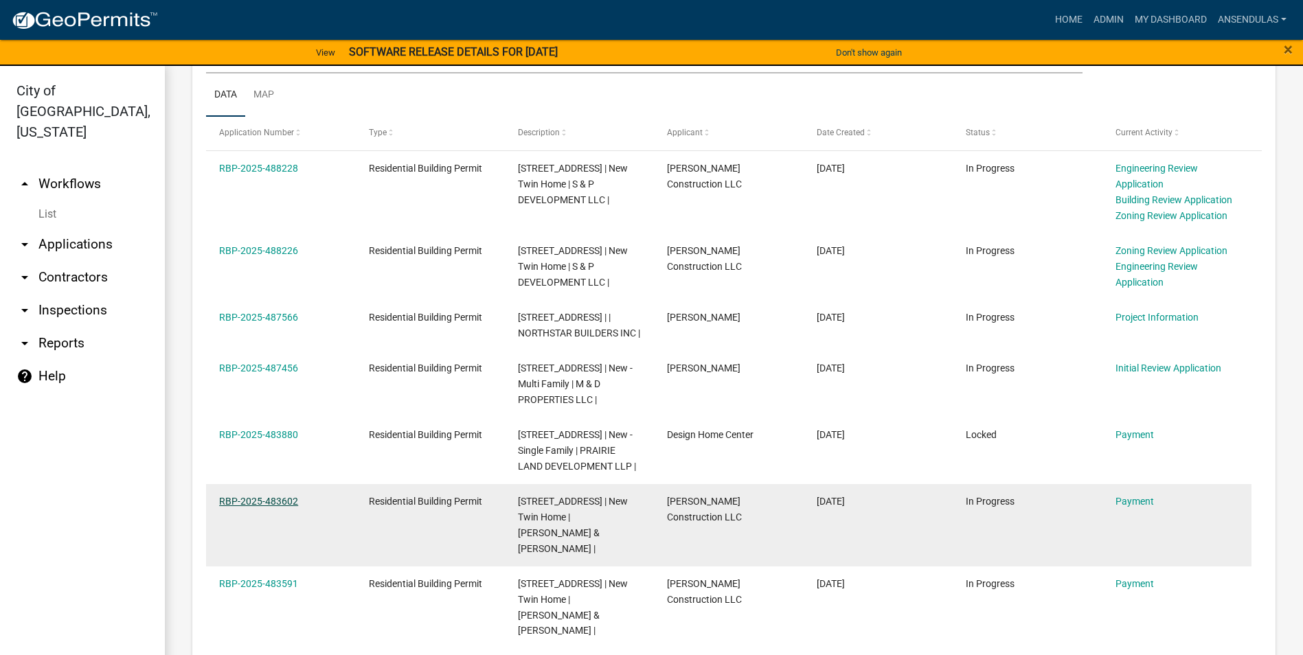
click at [270, 507] on link "RBP-2025-483602" at bounding box center [258, 501] width 79 height 11
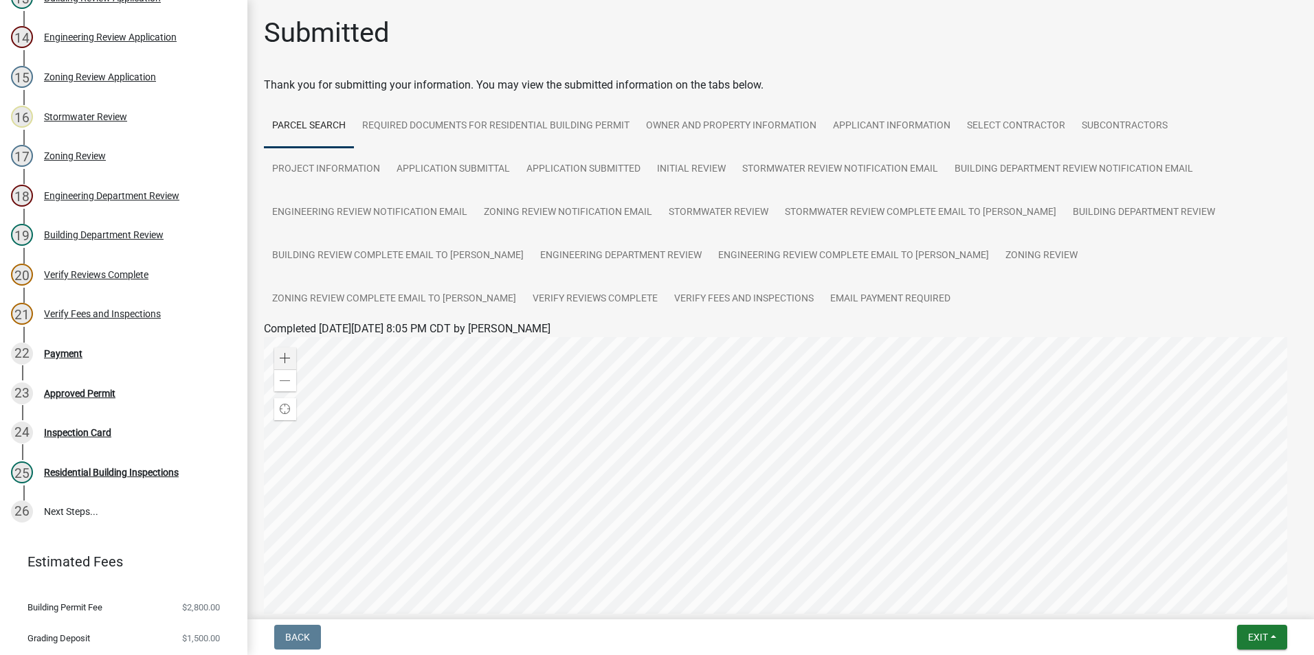
scroll to position [660, 0]
click at [91, 113] on div "Stormwater Review" at bounding box center [85, 118] width 83 height 10
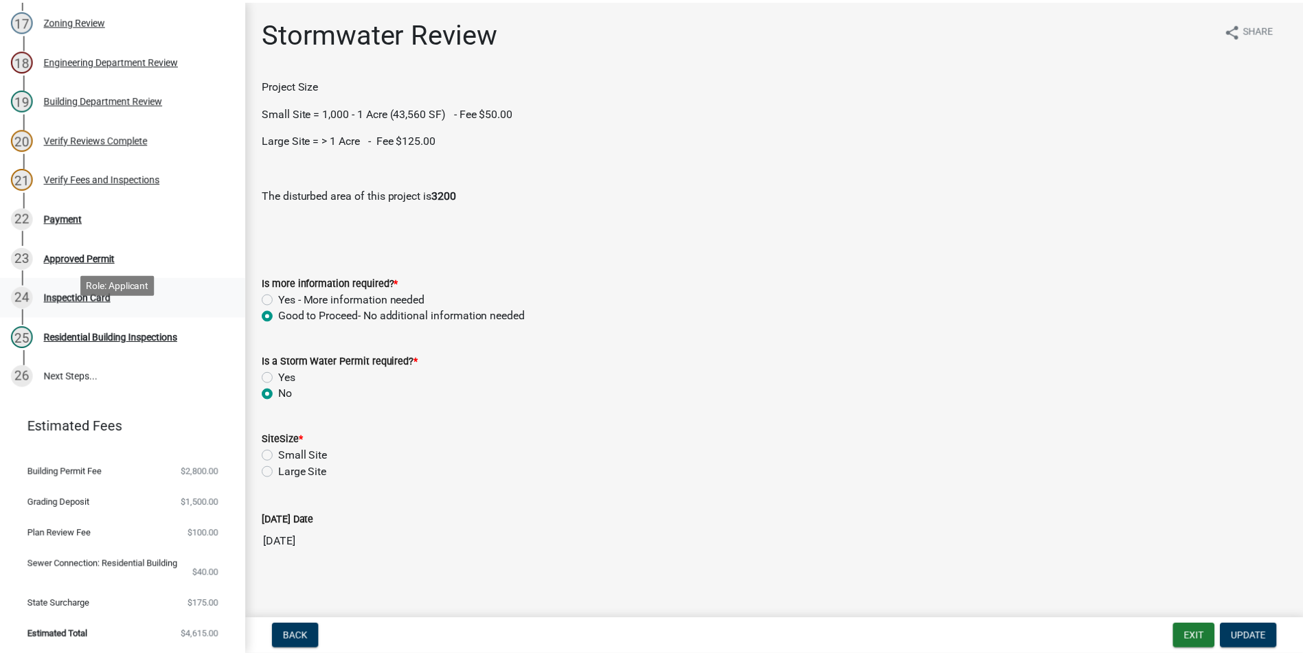
scroll to position [797, 0]
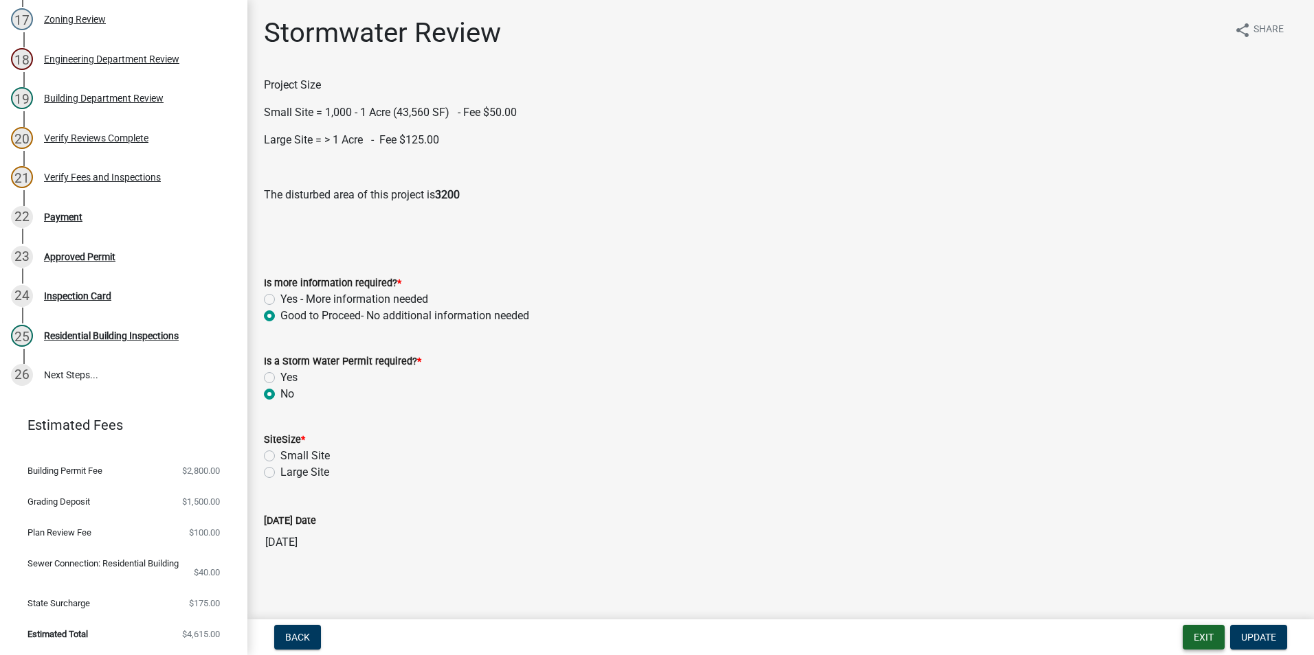
click at [1198, 638] on button "Exit" at bounding box center [1203, 637] width 42 height 25
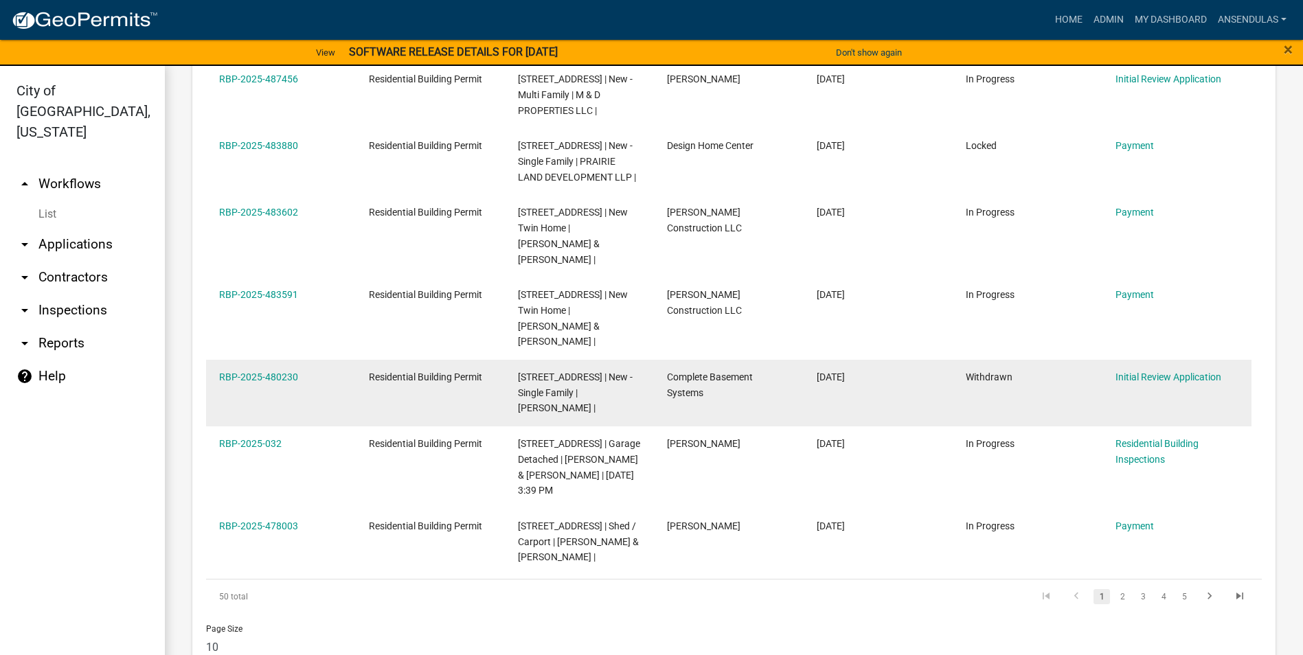
scroll to position [1003, 0]
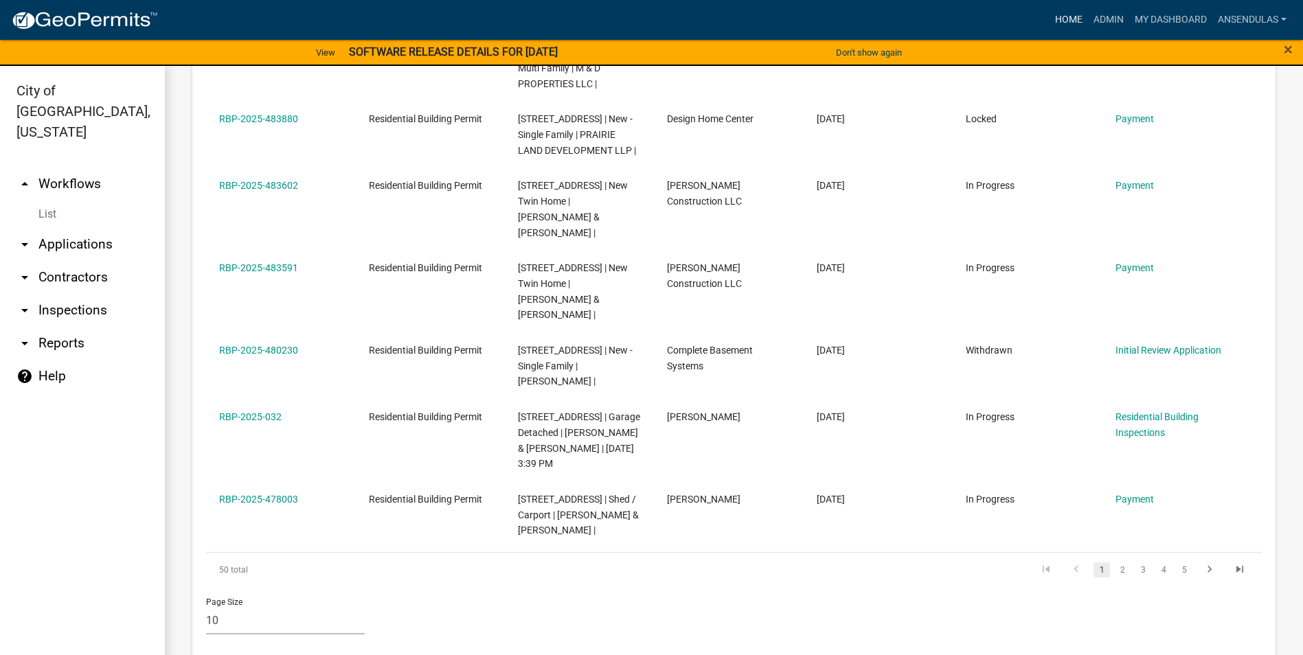
click at [1077, 14] on link "Home" at bounding box center [1069, 20] width 38 height 26
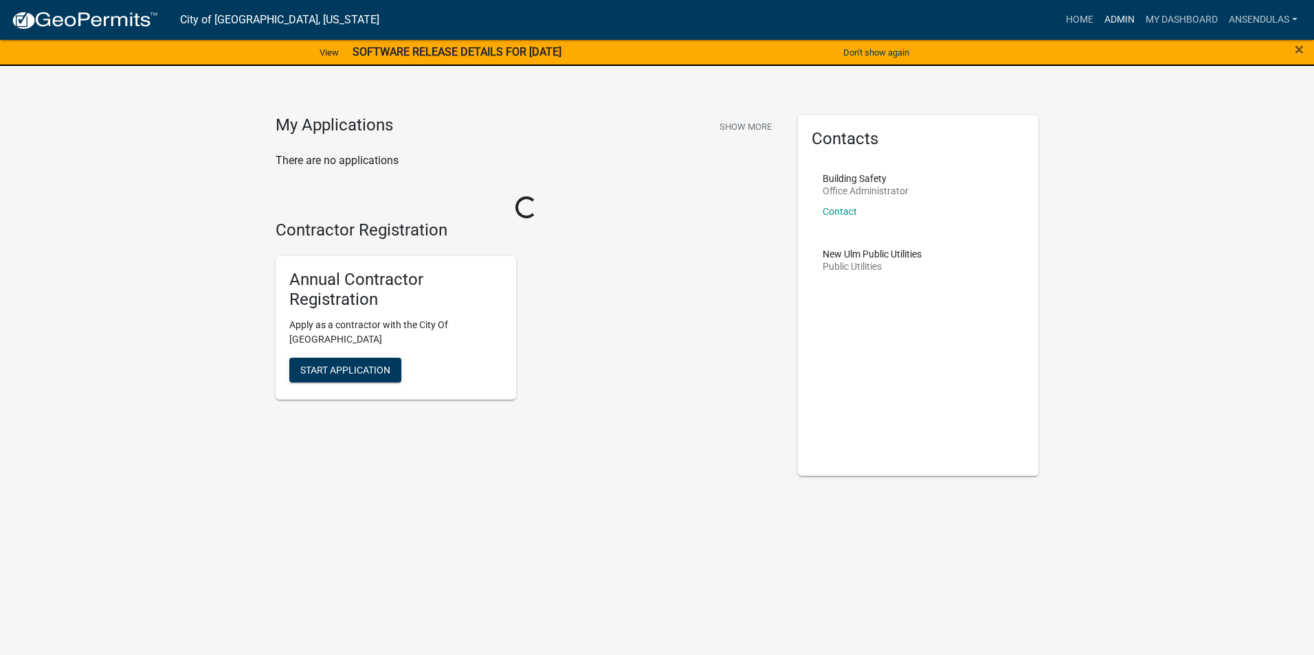
click at [1121, 23] on link "Admin" at bounding box center [1119, 20] width 41 height 26
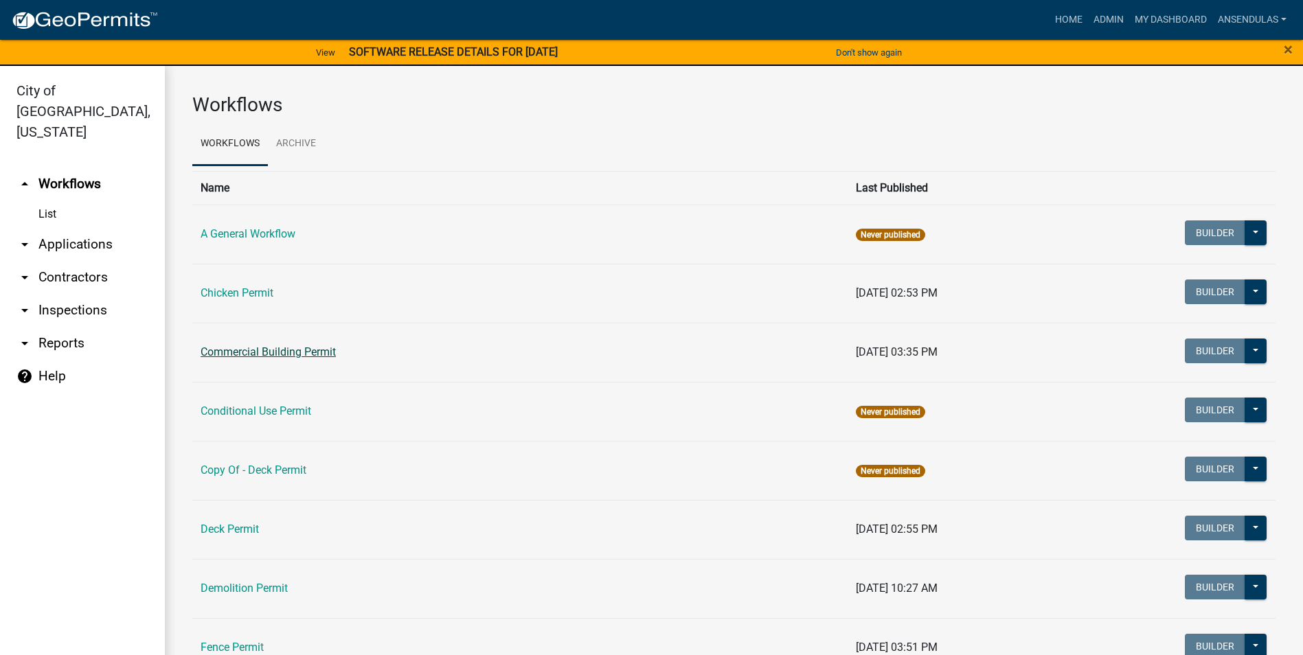
click at [287, 353] on link "Commercial Building Permit" at bounding box center [268, 352] width 135 height 13
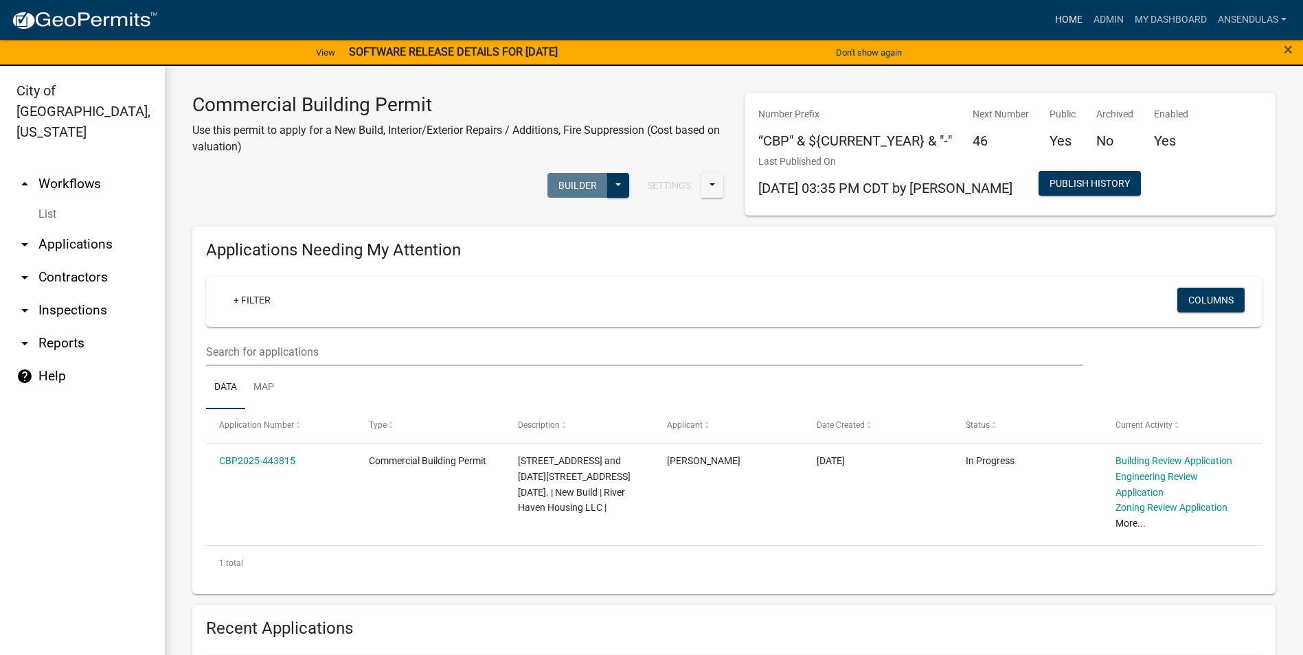
click at [1068, 20] on link "Home" at bounding box center [1069, 20] width 38 height 26
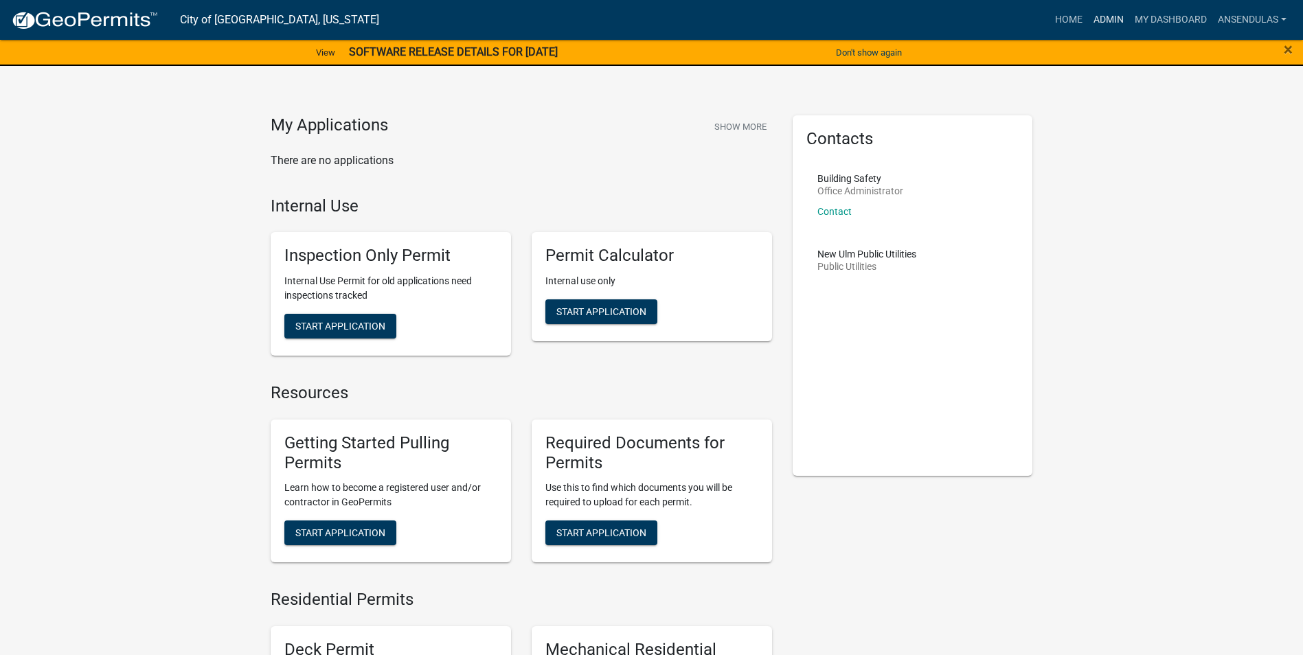
click at [1104, 18] on link "Admin" at bounding box center [1108, 20] width 41 height 26
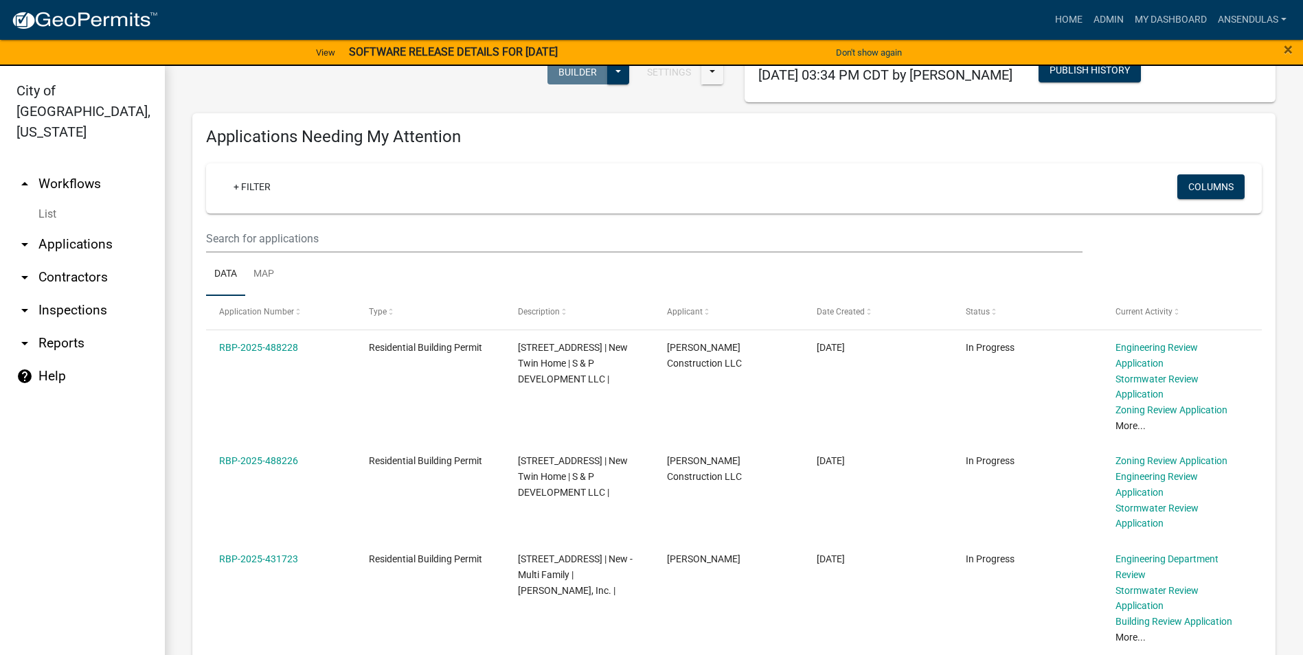
scroll to position [137, 0]
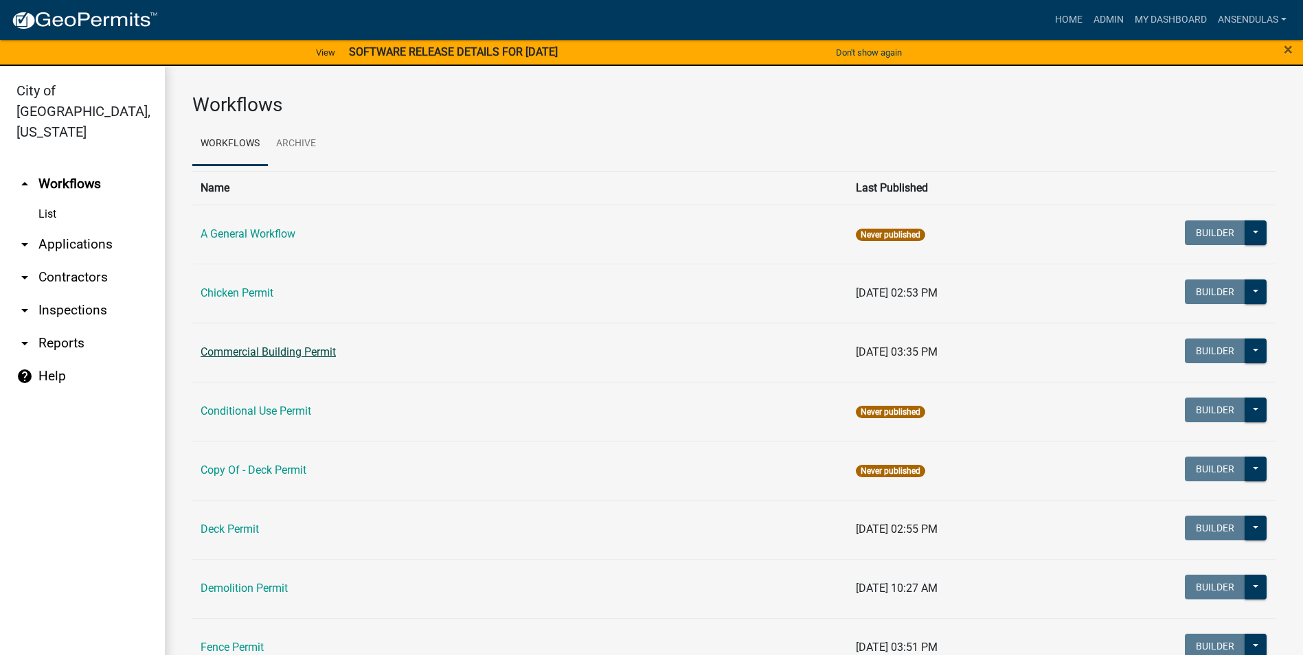
click at [247, 347] on link "Commercial Building Permit" at bounding box center [268, 352] width 135 height 13
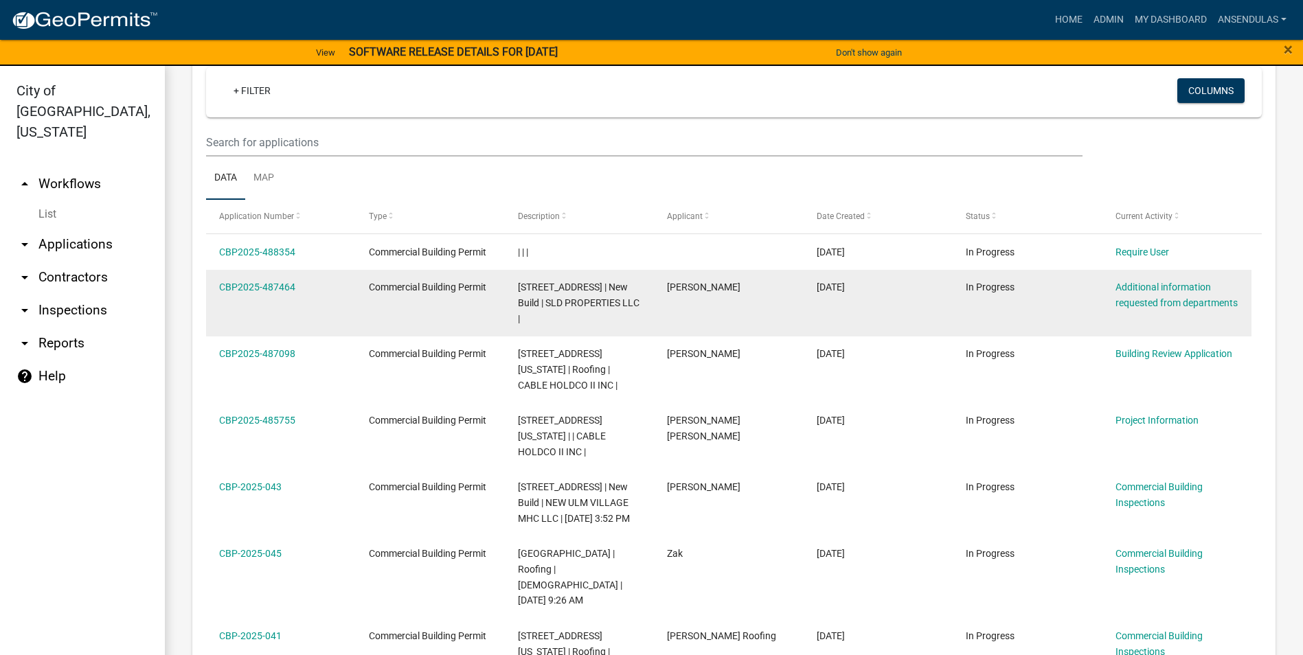
scroll to position [618, 0]
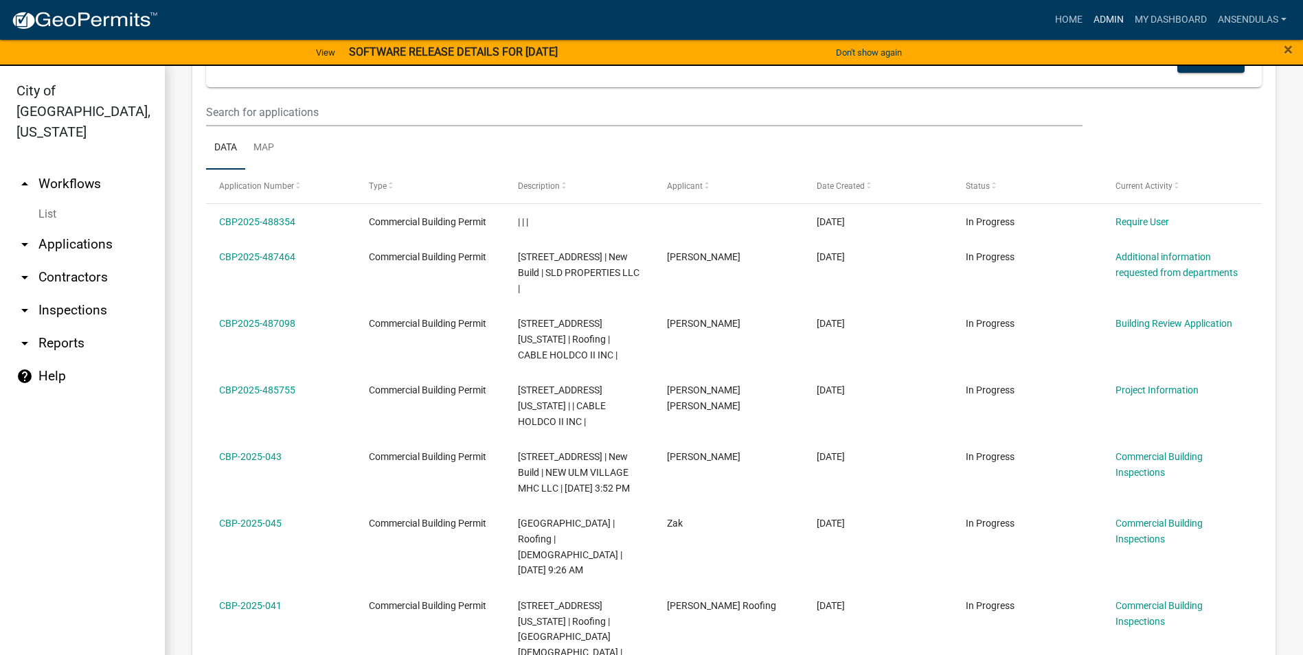
click at [1116, 7] on link "Admin" at bounding box center [1108, 20] width 41 height 26
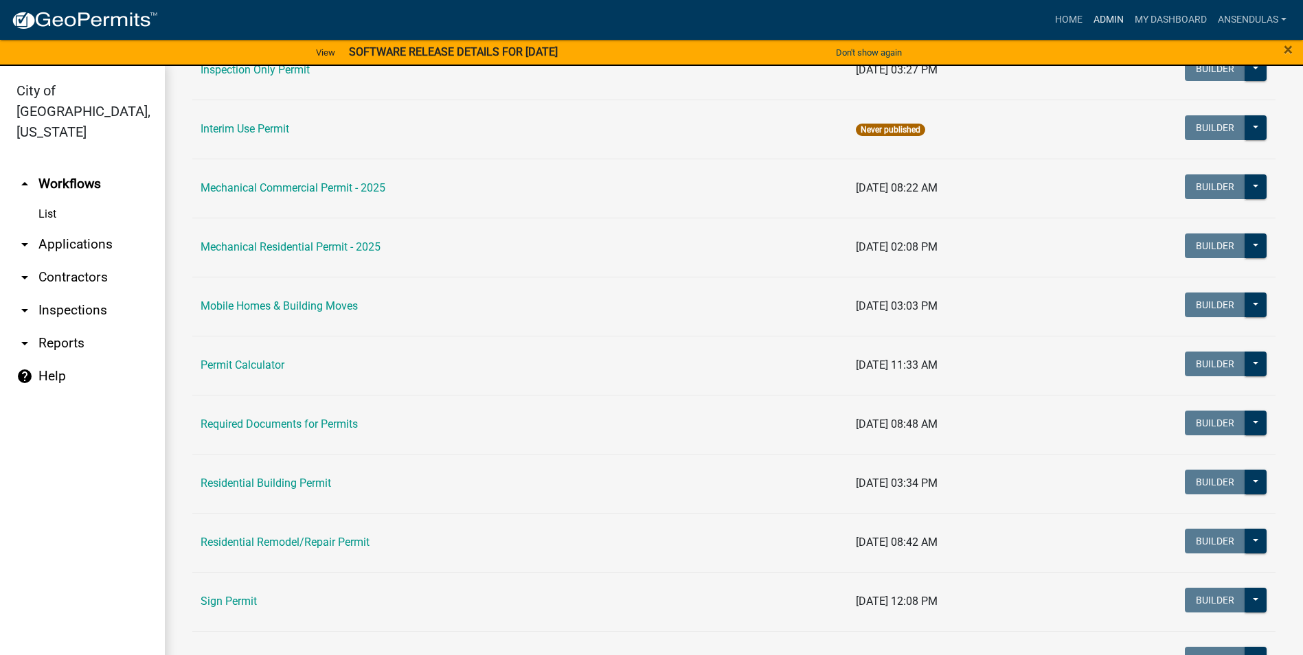
scroll to position [756, 0]
click at [249, 483] on link "Residential Building Permit" at bounding box center [266, 482] width 131 height 13
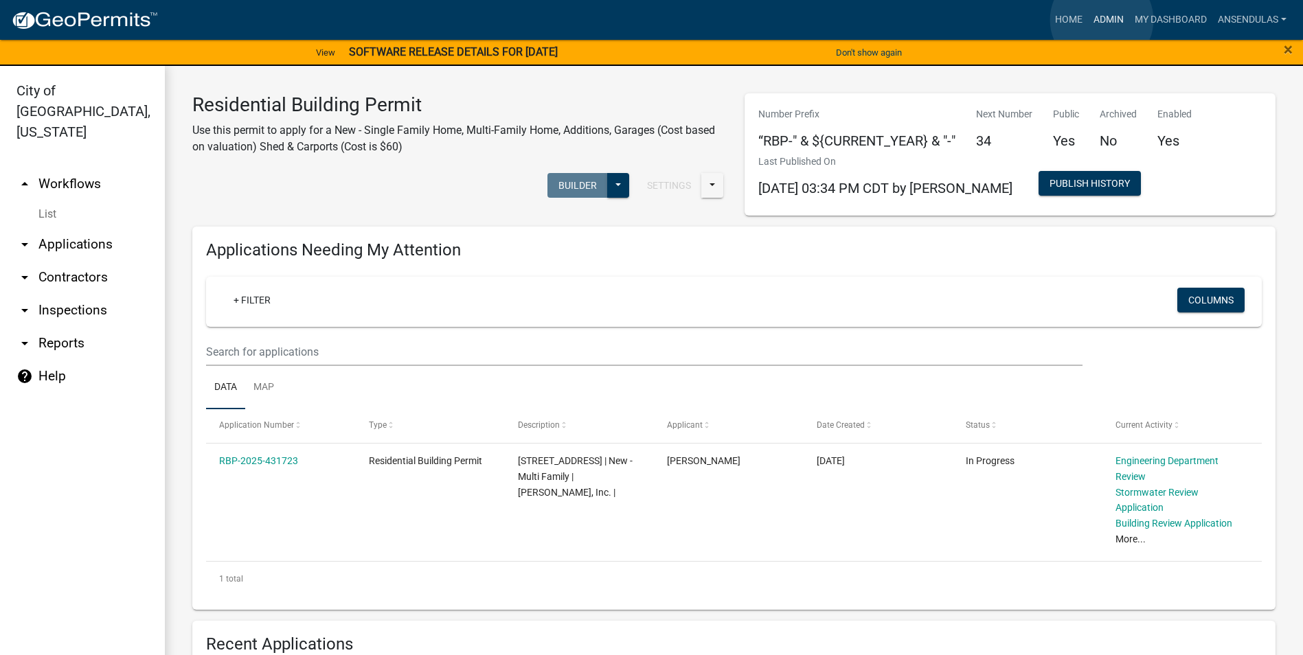
click at [1102, 20] on link "Admin" at bounding box center [1108, 20] width 41 height 26
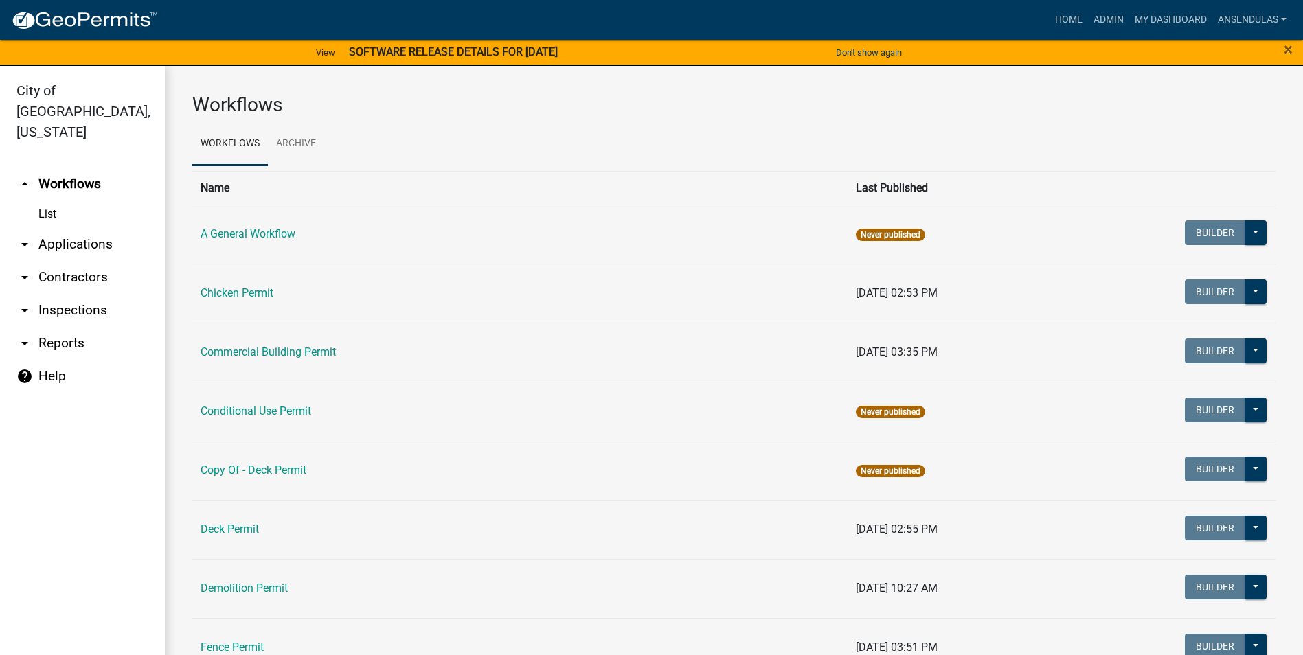
click at [614, 109] on h3 "Workflows" at bounding box center [734, 104] width 1084 height 23
click at [1101, 5] on nav "Toggle drawer menu more_horiz Home Admin My Dashboard ansendulas Admin Account …" at bounding box center [651, 20] width 1303 height 40
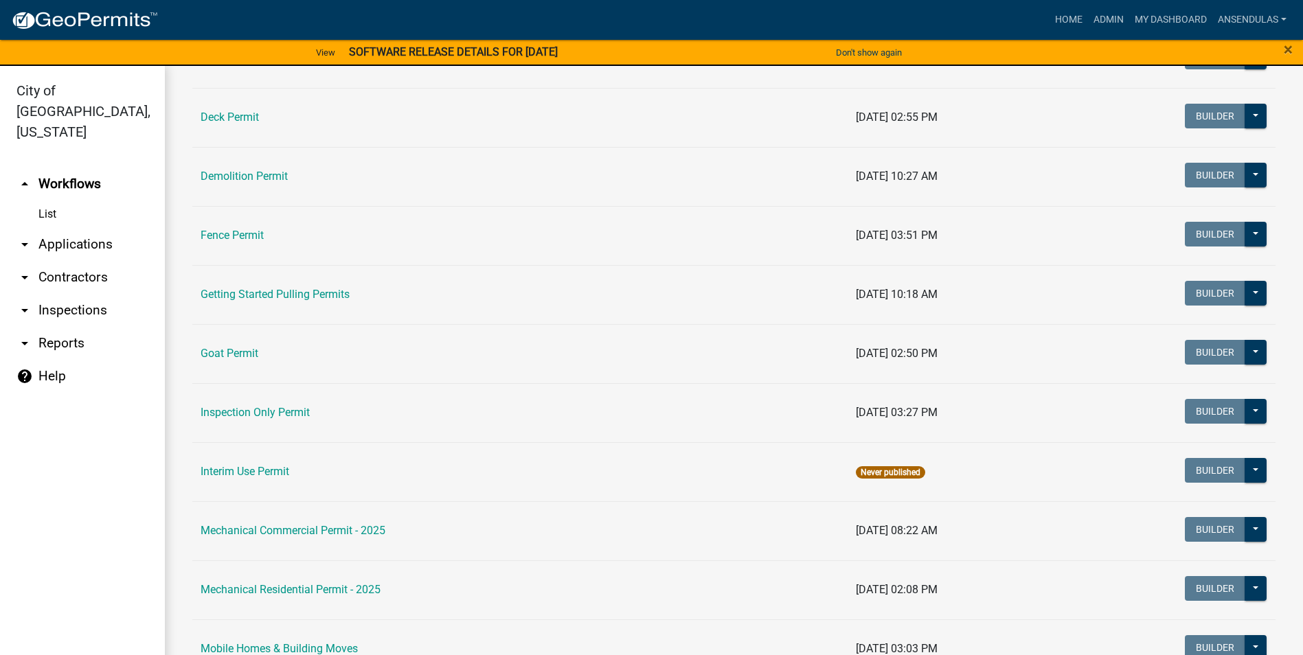
scroll to position [756, 0]
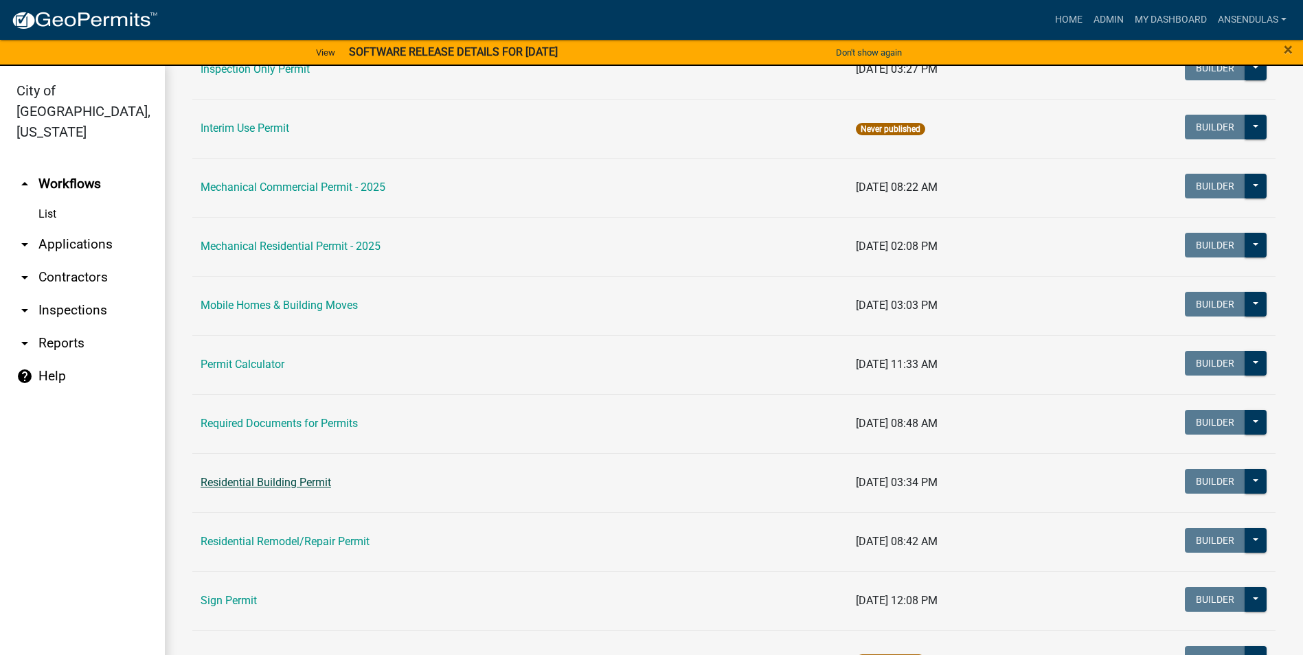
click at [280, 481] on link "Residential Building Permit" at bounding box center [266, 482] width 131 height 13
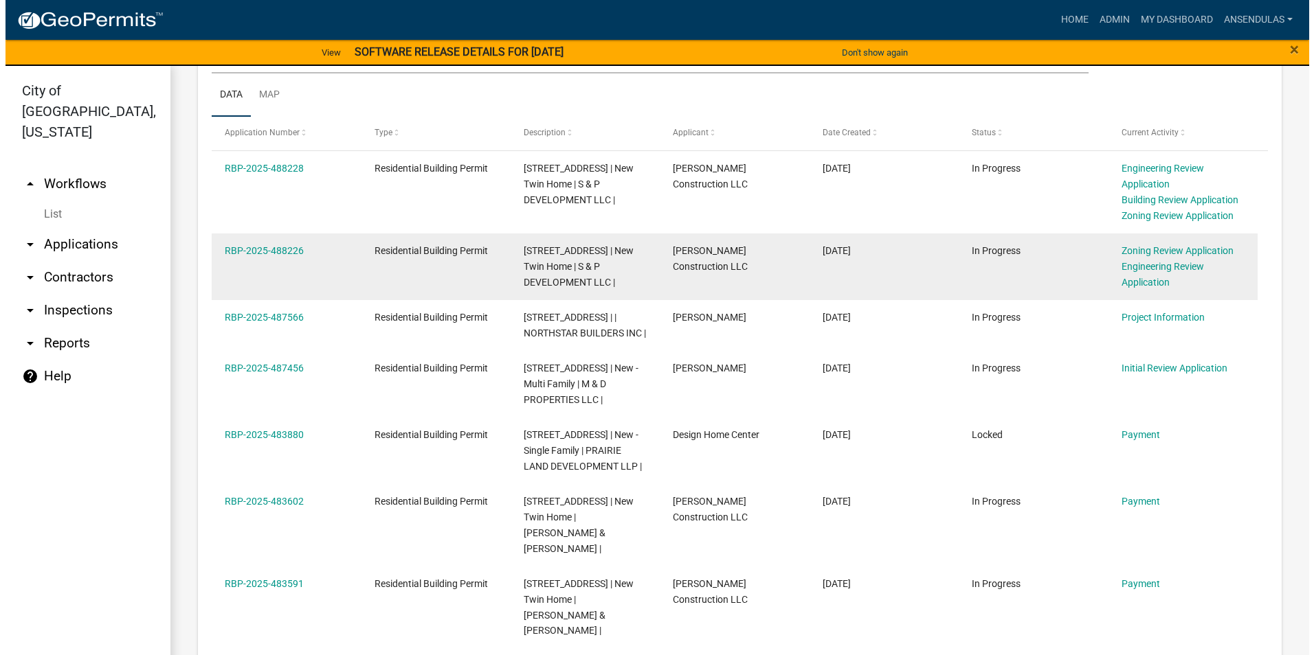
scroll to position [756, 0]
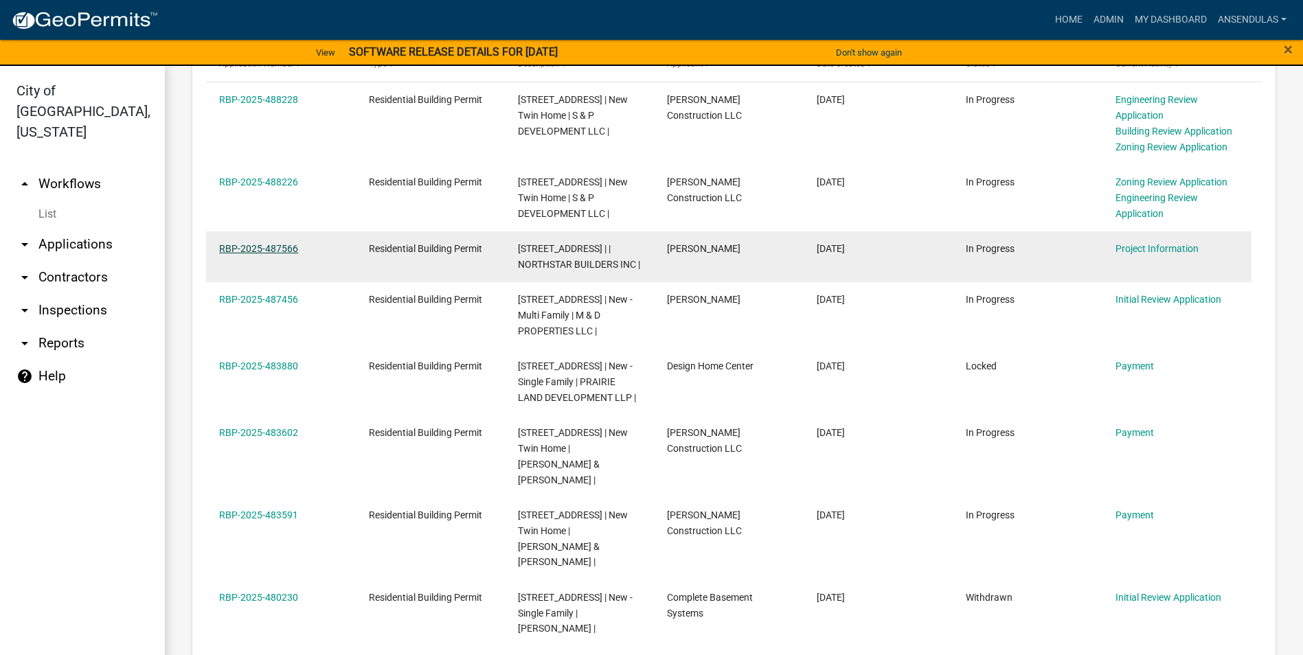
click at [256, 248] on link "RBP-2025-487566" at bounding box center [258, 248] width 79 height 11
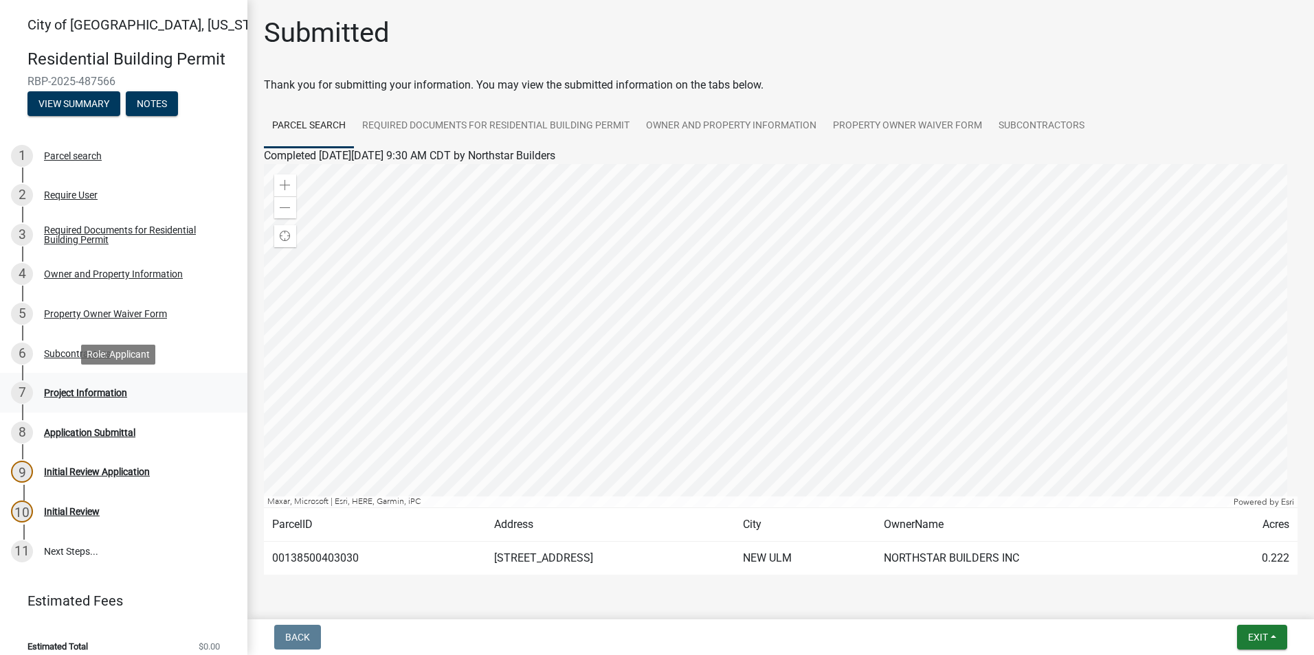
click at [67, 388] on div "Project Information" at bounding box center [85, 393] width 83 height 10
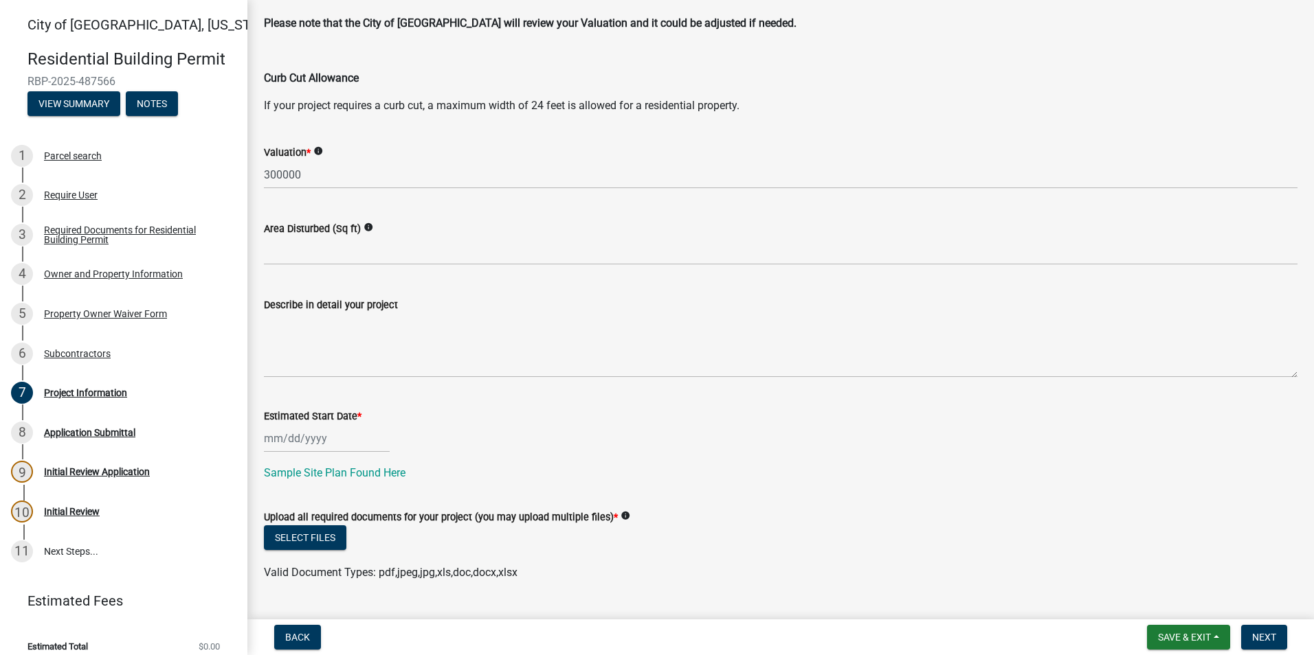
scroll to position [239, 0]
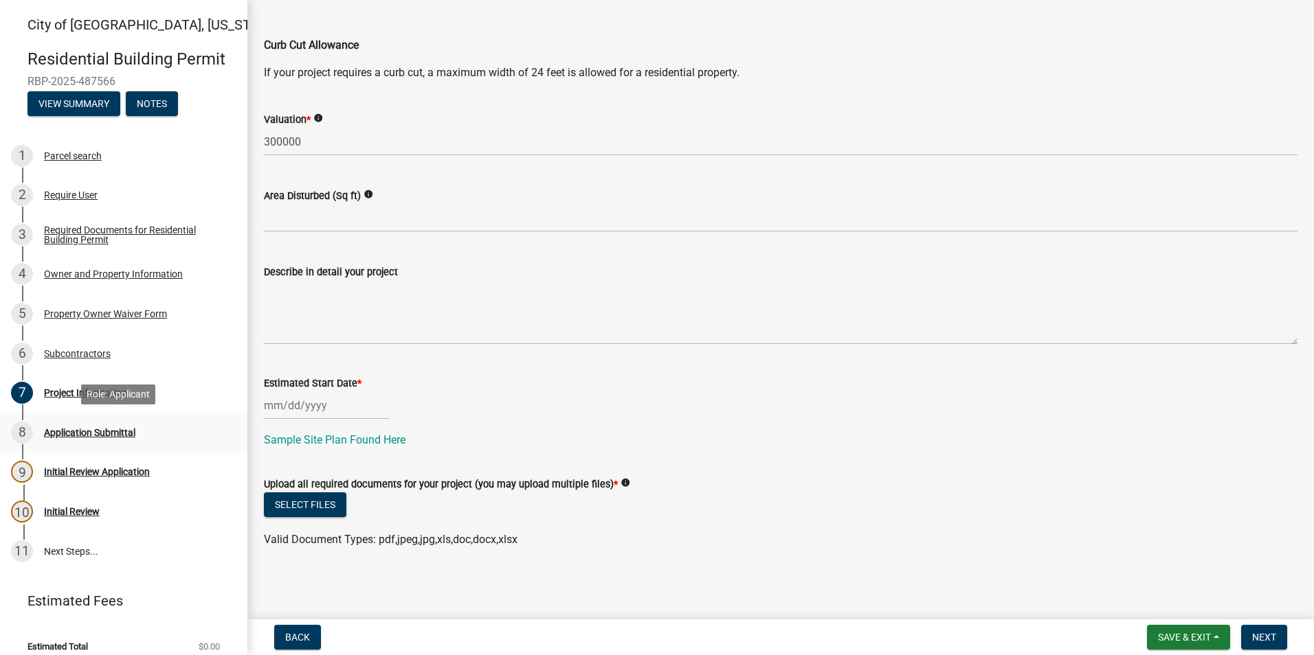
click at [123, 431] on div "Application Submittal" at bounding box center [89, 433] width 91 height 10
click at [83, 349] on div "Subcontractors" at bounding box center [77, 354] width 67 height 10
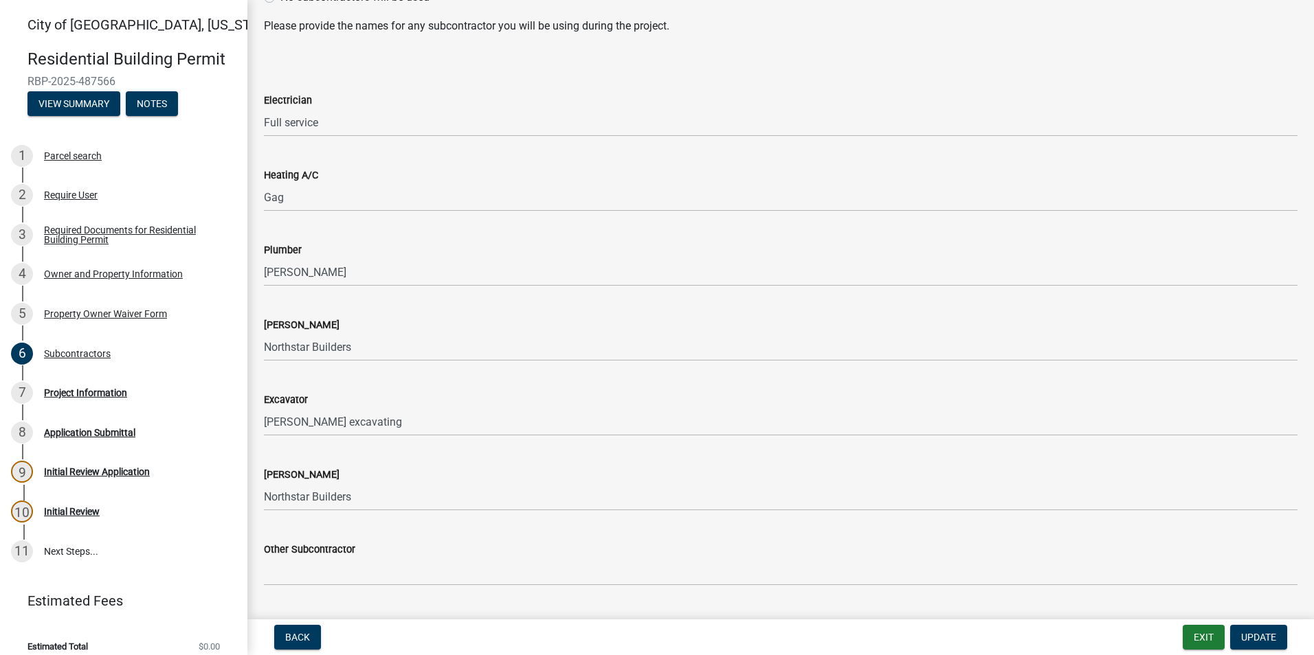
scroll to position [174, 0]
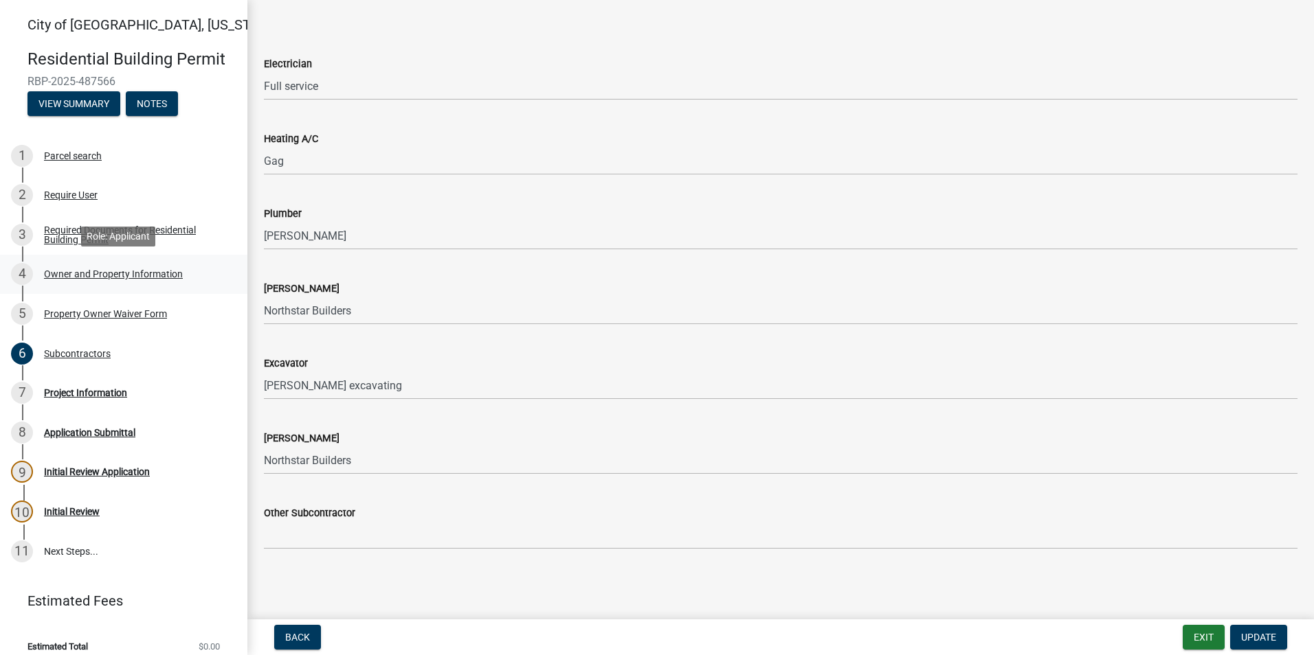
click at [68, 283] on div "4 Owner and Property Information" at bounding box center [118, 274] width 214 height 22
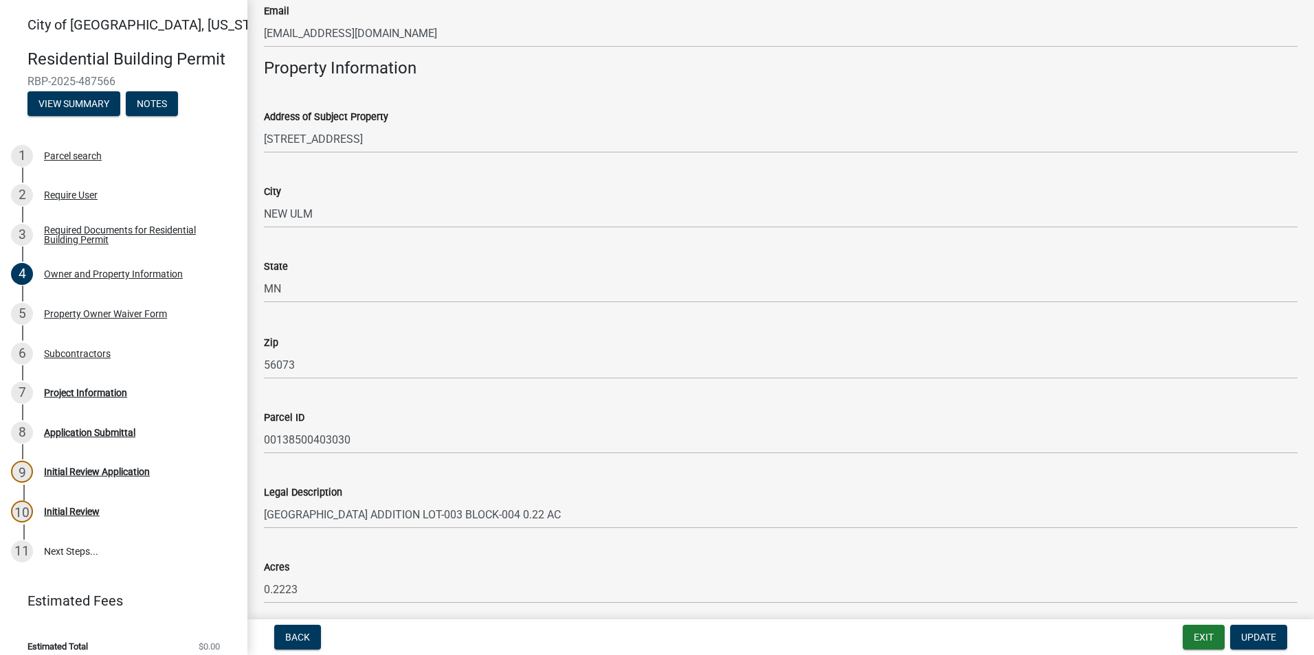
scroll to position [807, 0]
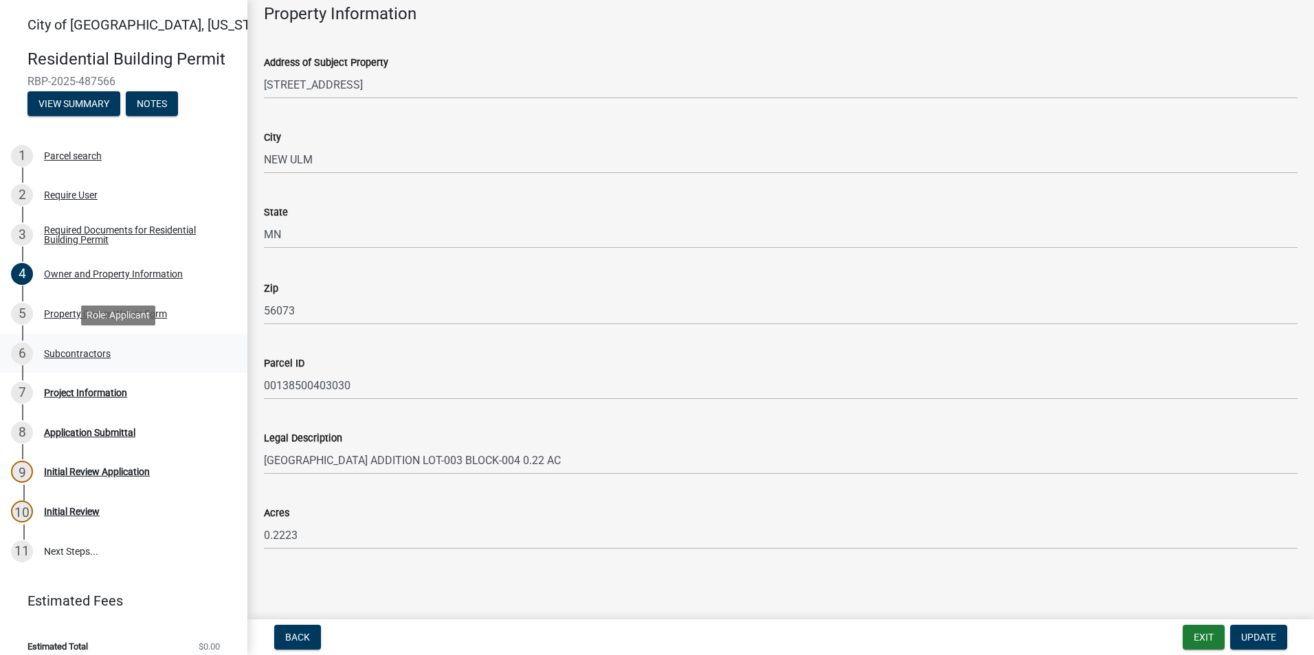
click at [114, 360] on div "6 Subcontractors" at bounding box center [118, 354] width 214 height 22
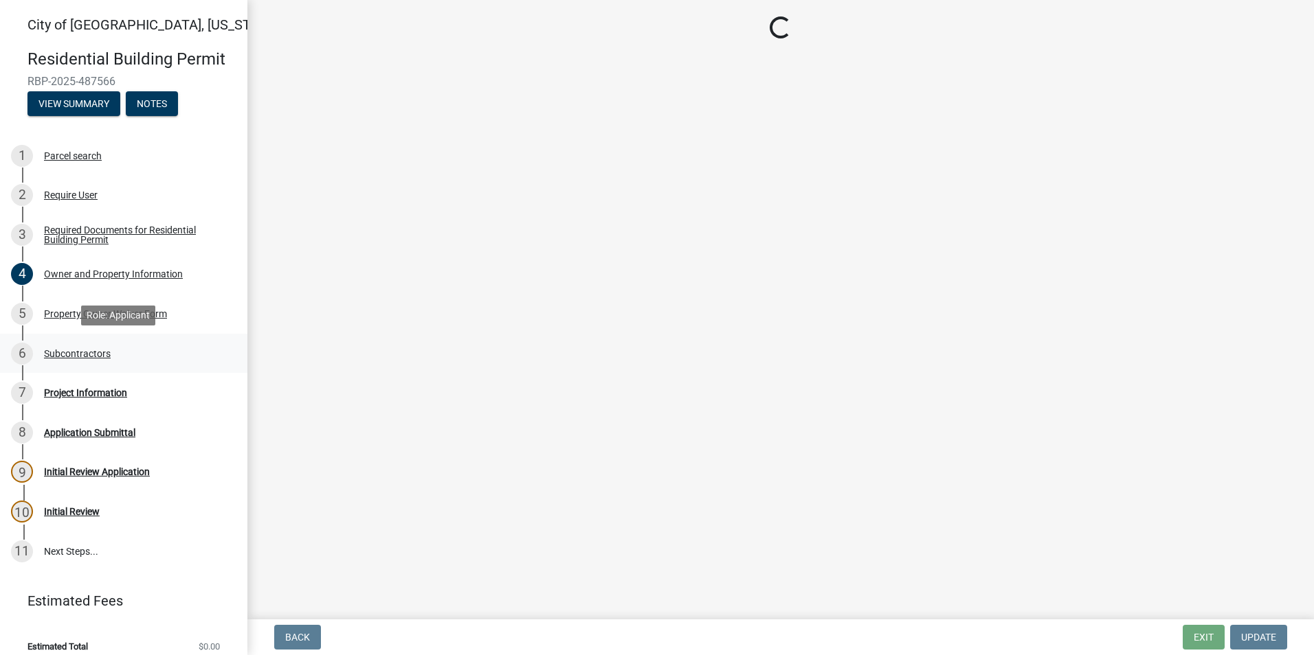
scroll to position [0, 0]
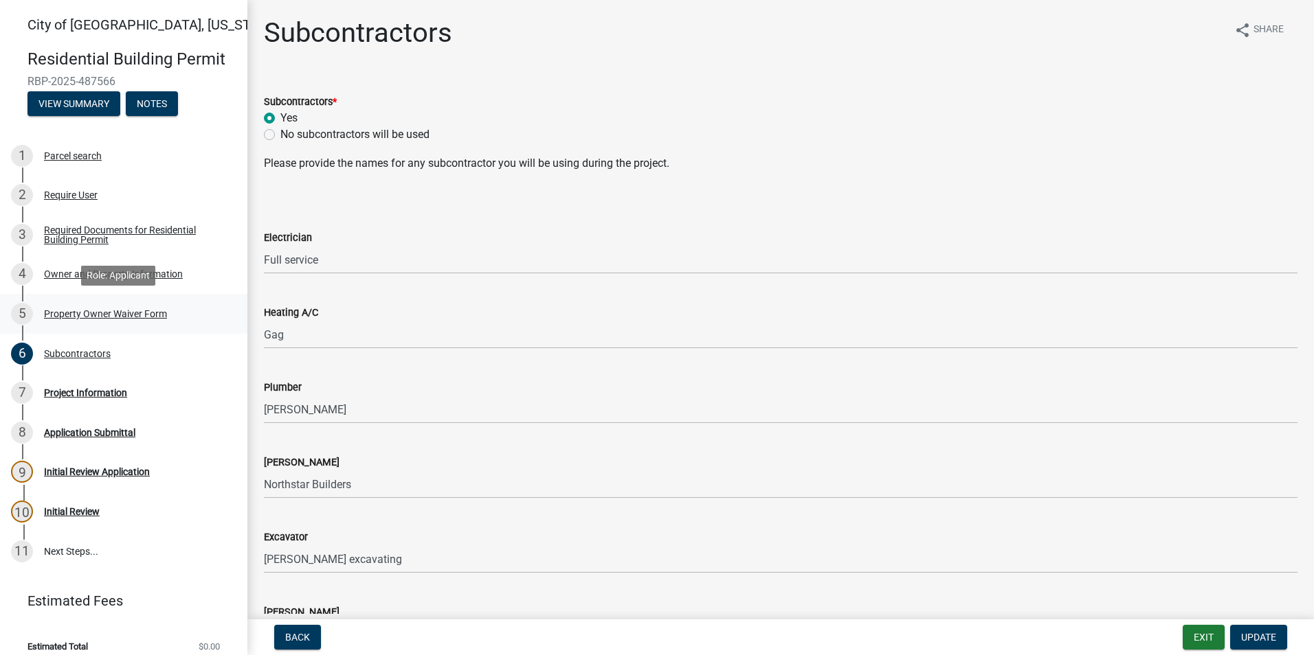
click at [111, 321] on div "5 Property Owner Waiver Form" at bounding box center [118, 314] width 214 height 22
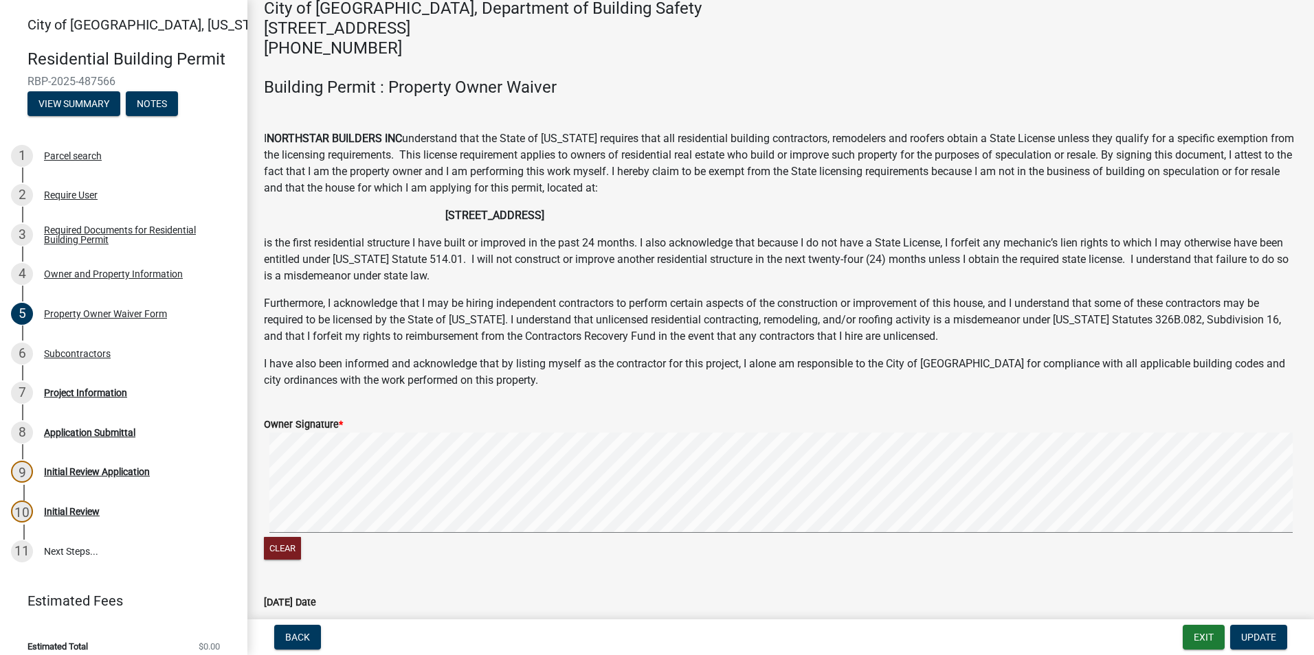
scroll to position [5, 0]
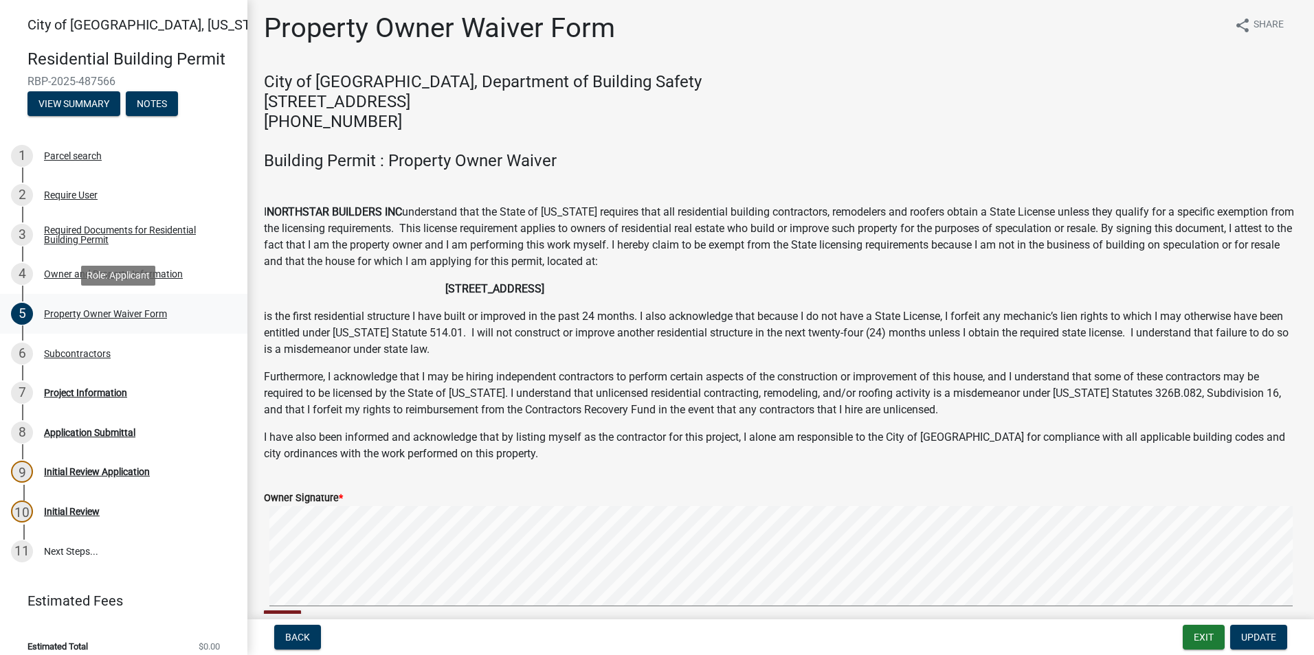
click at [100, 321] on div "5 Property Owner Waiver Form" at bounding box center [118, 314] width 214 height 22
click at [95, 287] on link "4 Owner and Property Information" at bounding box center [123, 275] width 247 height 40
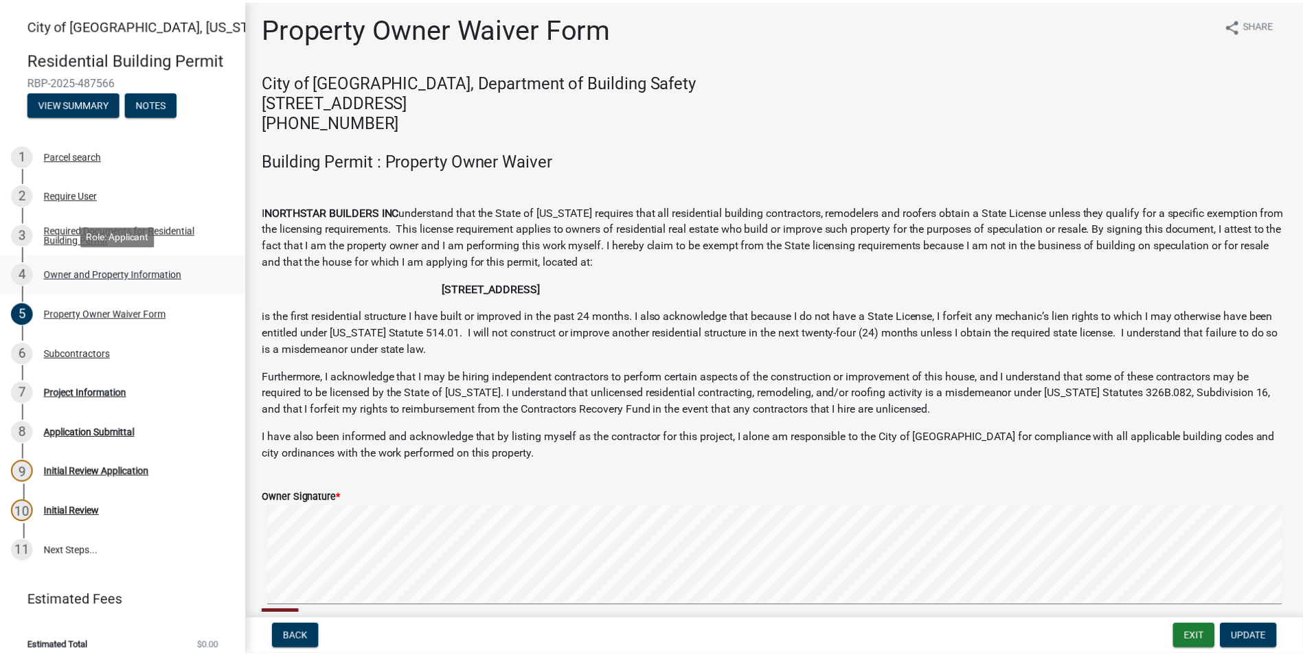
scroll to position [0, 0]
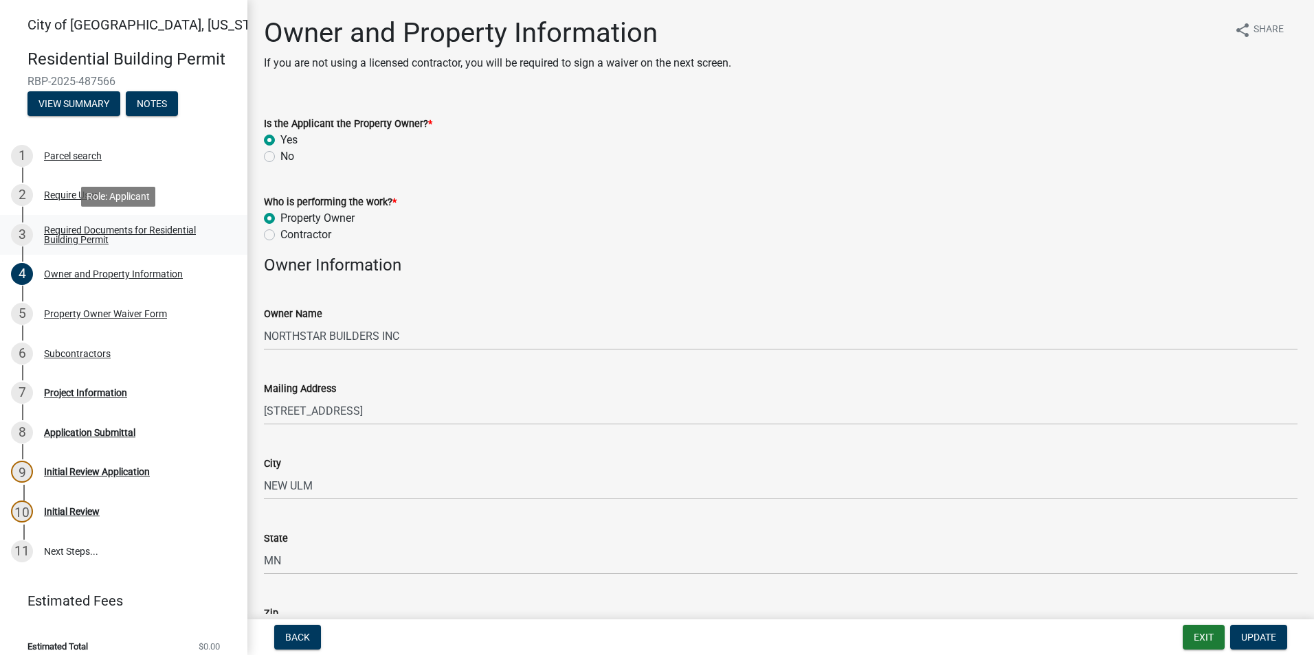
click at [95, 237] on div "Required Documents for Residential Building Permit" at bounding box center [134, 234] width 181 height 19
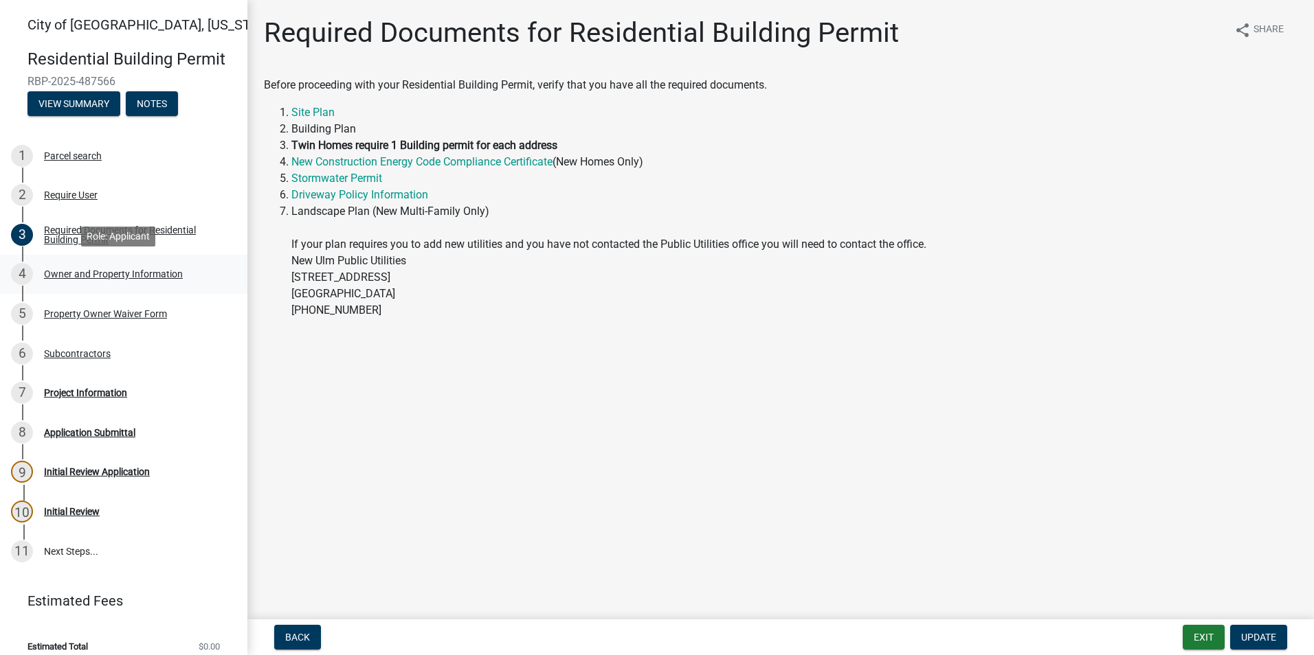
click at [88, 273] on div "Owner and Property Information" at bounding box center [113, 274] width 139 height 10
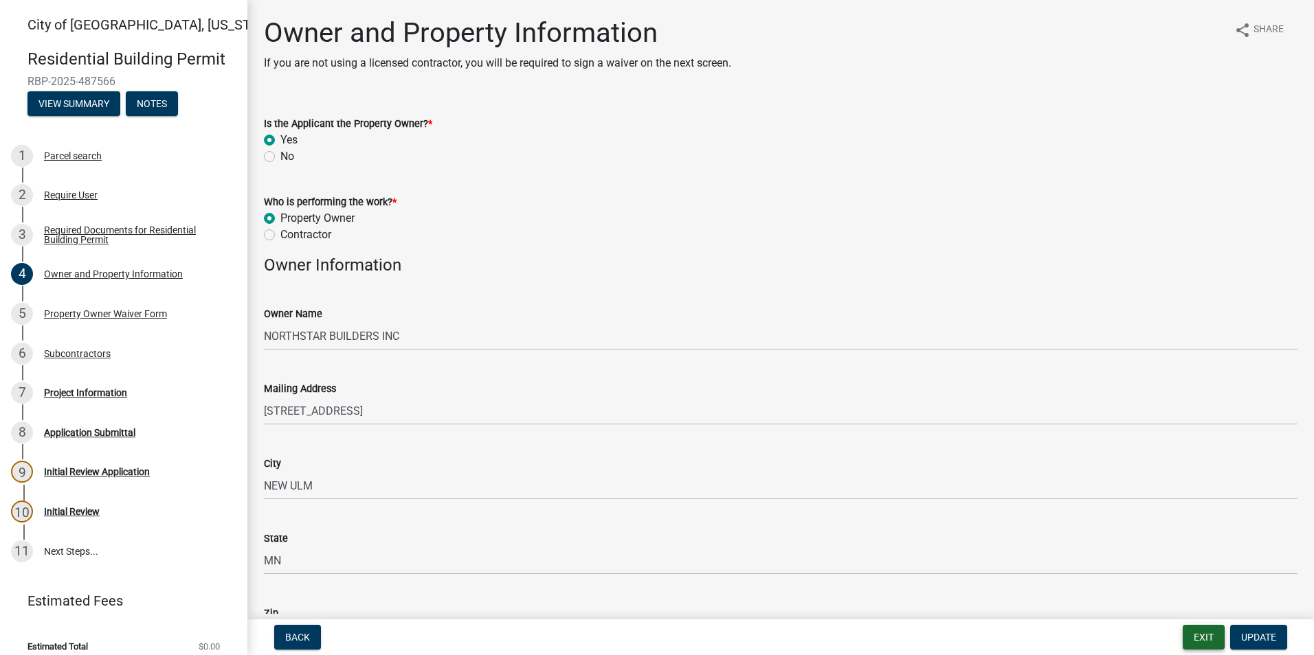
click at [1195, 638] on button "Exit" at bounding box center [1203, 637] width 42 height 25
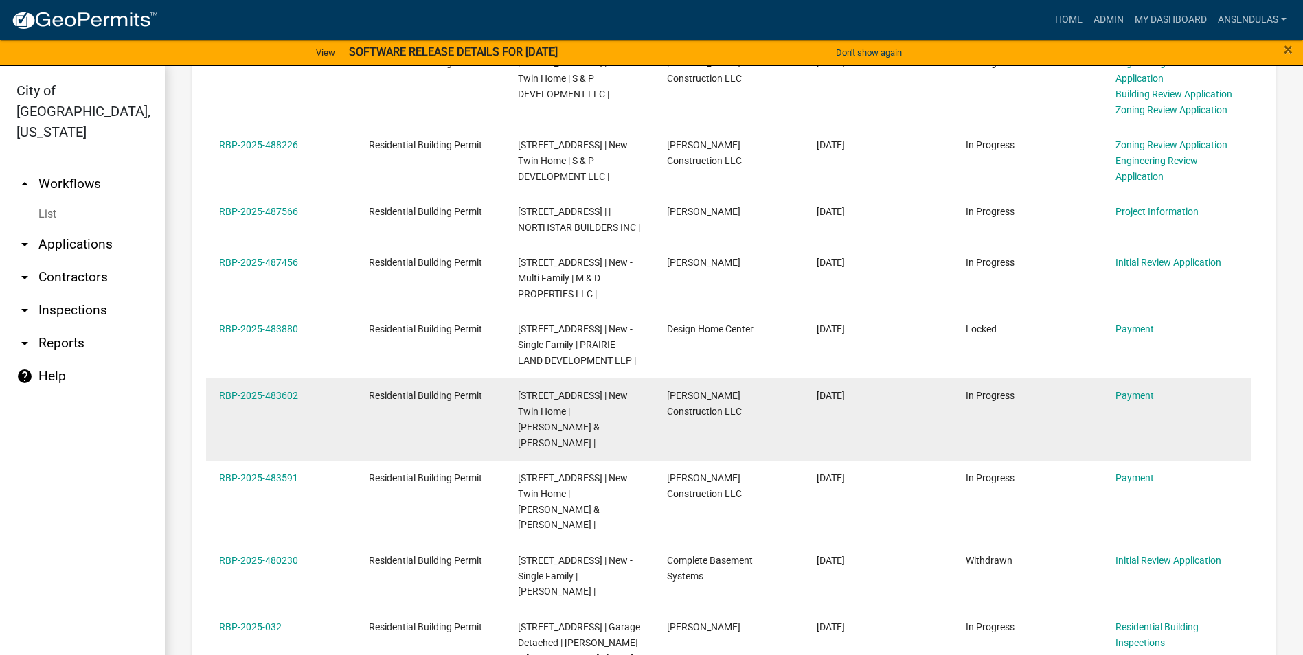
scroll to position [825, 0]
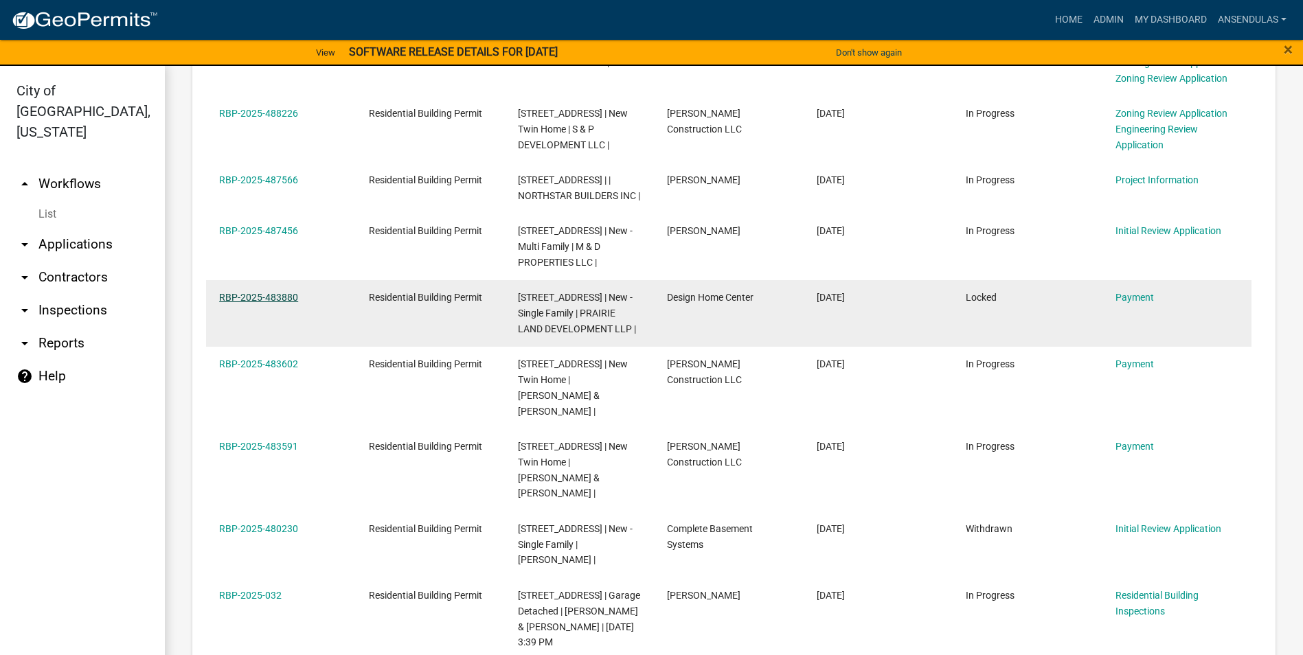
click at [282, 303] on link "RBP-2025-483880" at bounding box center [258, 297] width 79 height 11
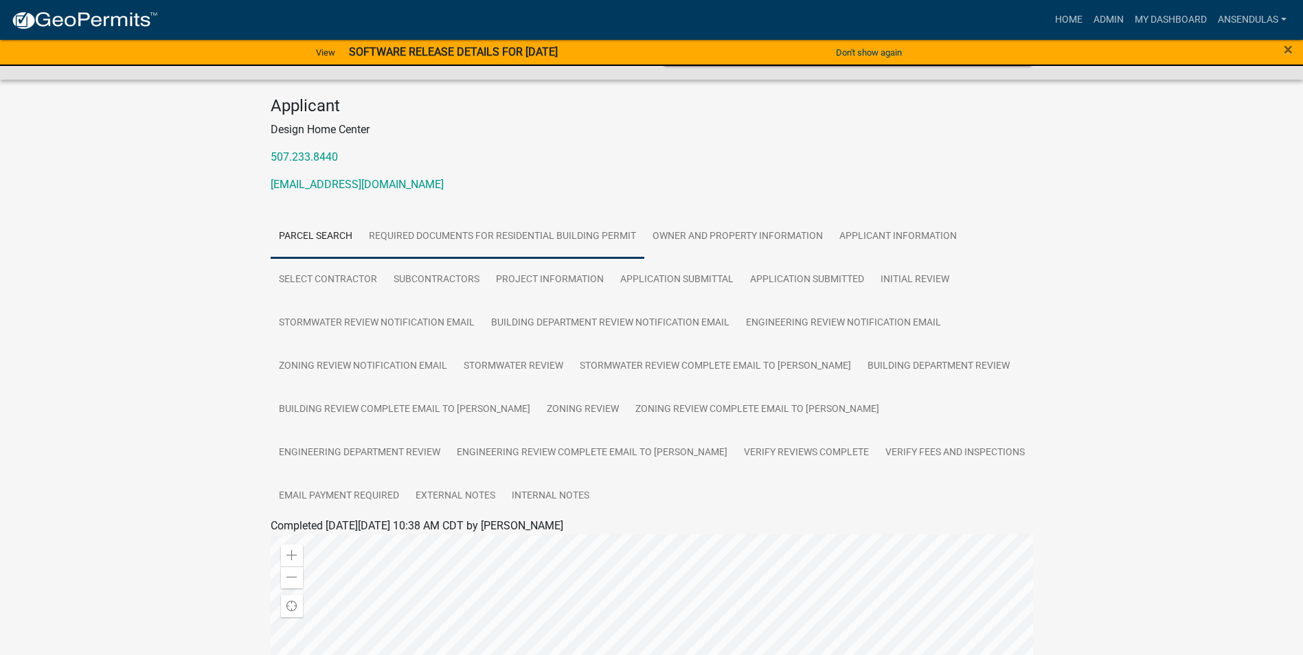
scroll to position [137, 0]
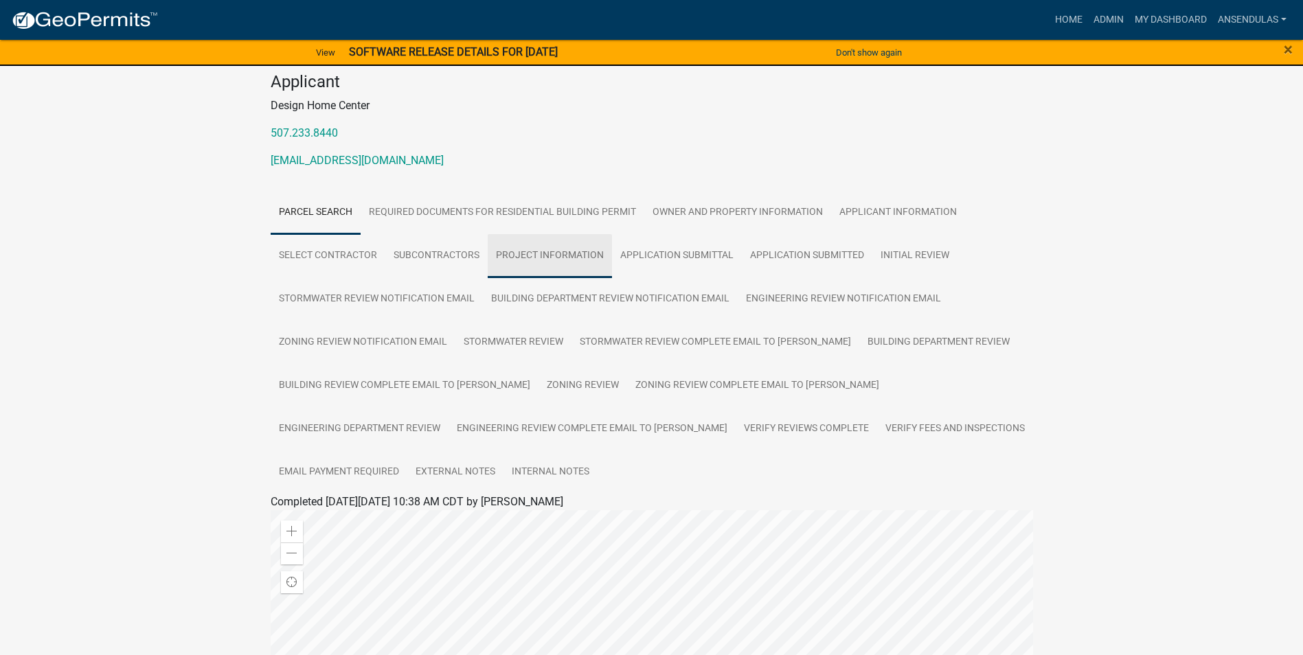
click at [534, 255] on link "Project Information" at bounding box center [550, 256] width 124 height 44
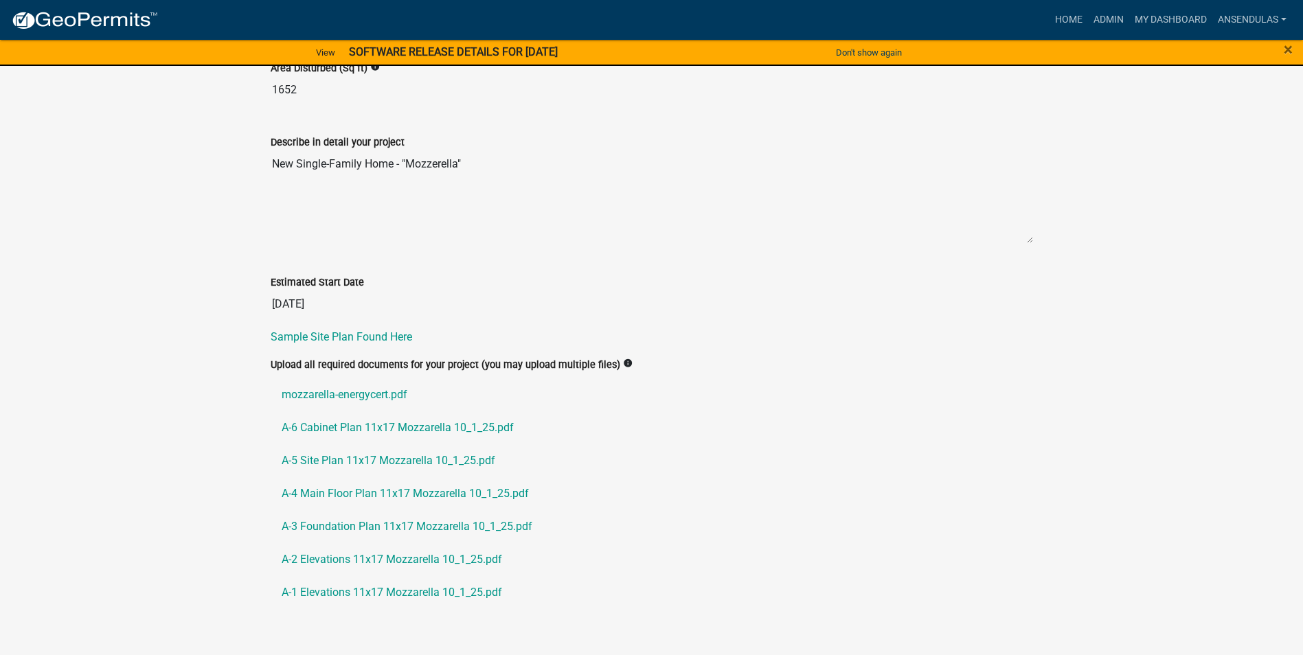
scroll to position [894, 0]
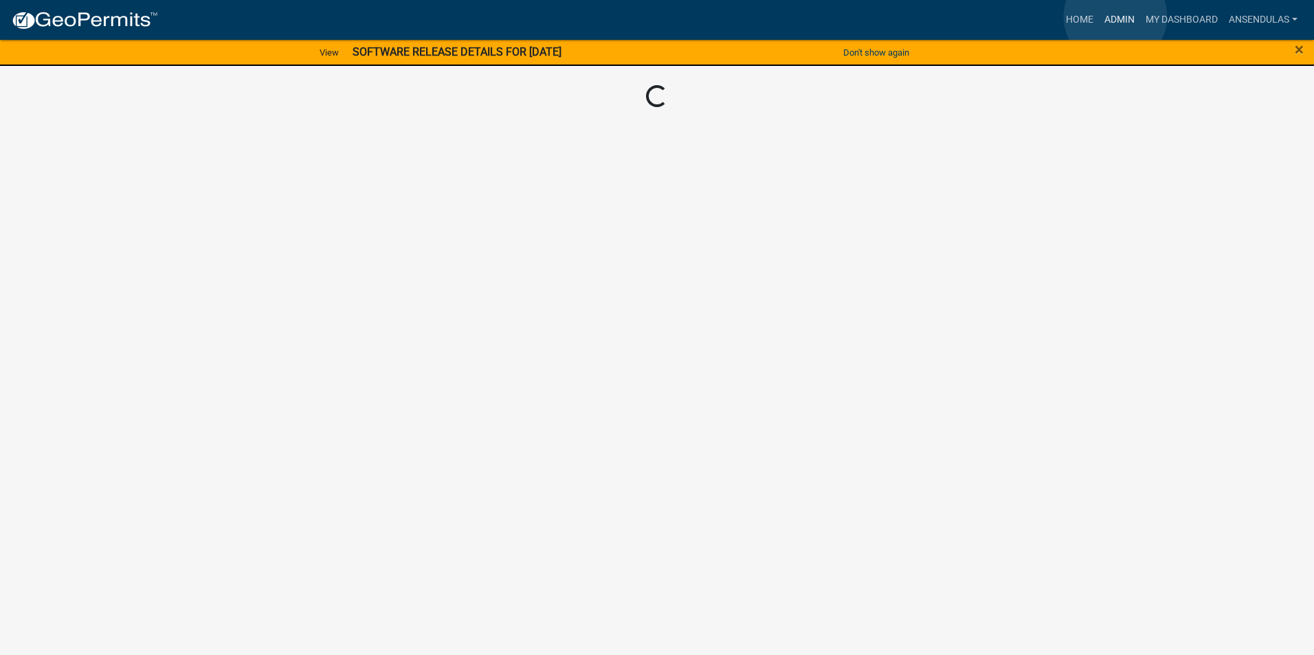
click at [1115, 16] on link "Admin" at bounding box center [1119, 20] width 41 height 26
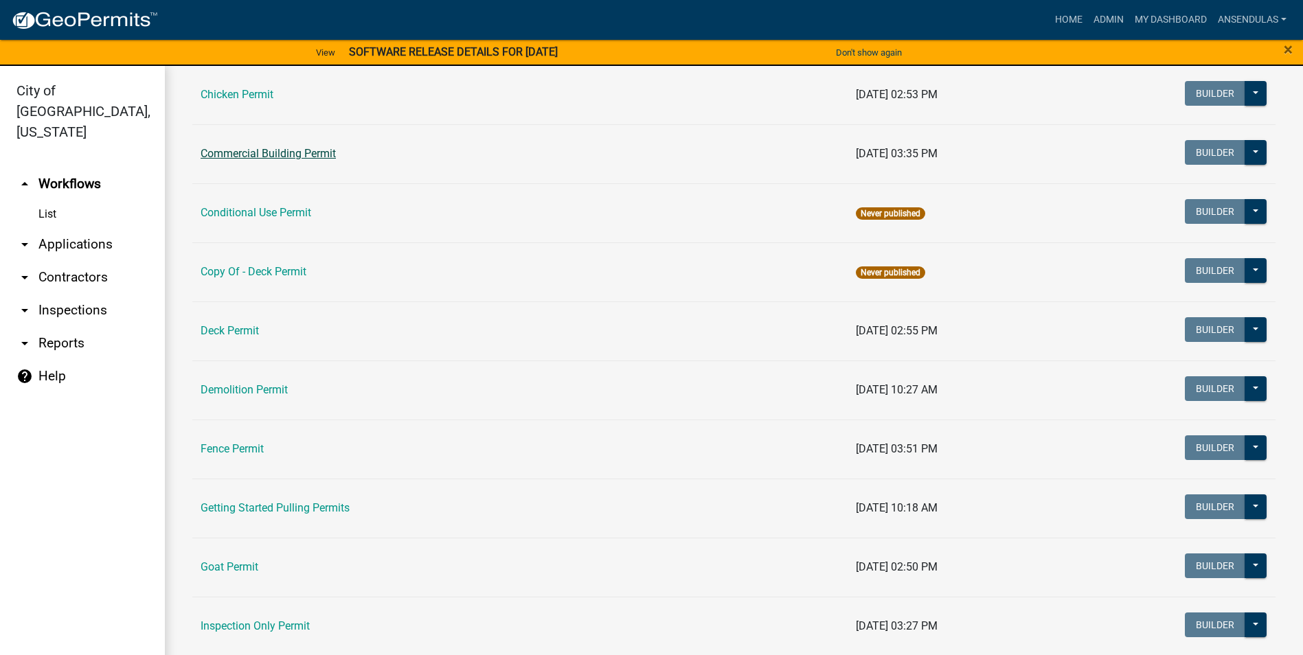
scroll to position [206, 0]
